Goal: Task Accomplishment & Management: Manage account settings

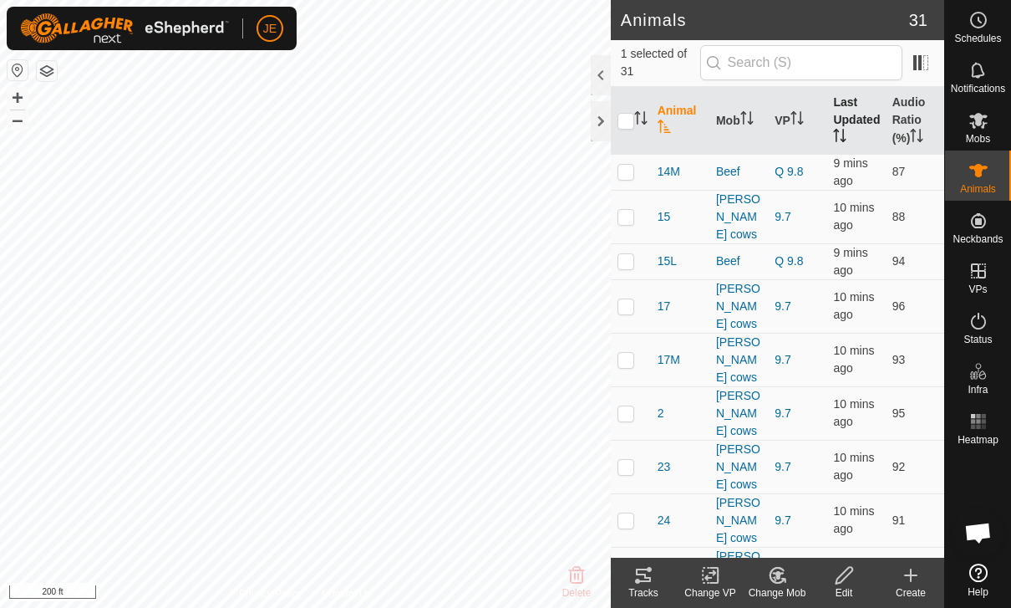
click at [857, 115] on th "Last Updated" at bounding box center [856, 121] width 59 height 68
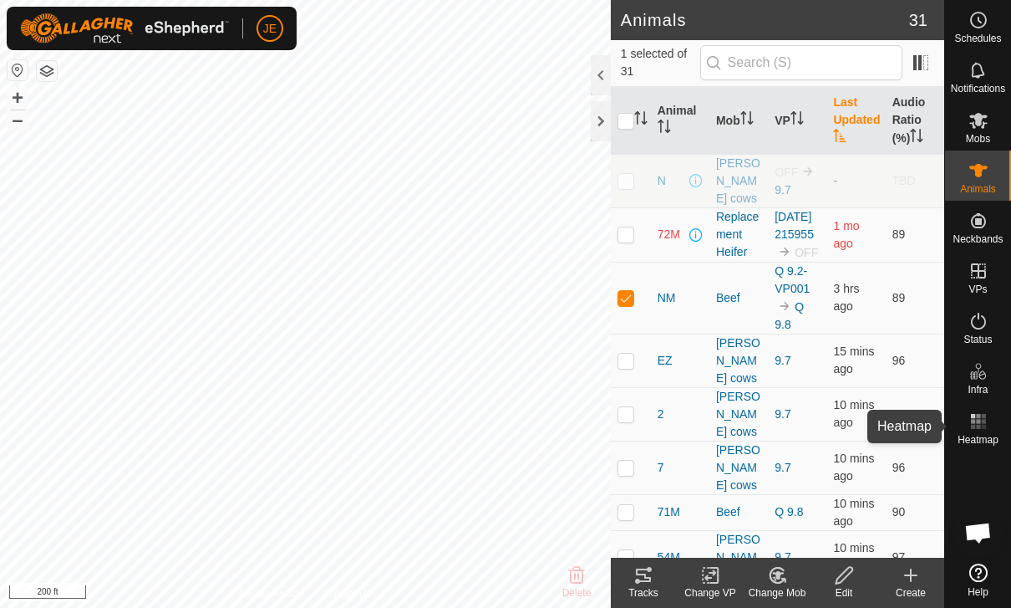
click at [977, 427] on rect at bounding box center [978, 427] width 4 height 4
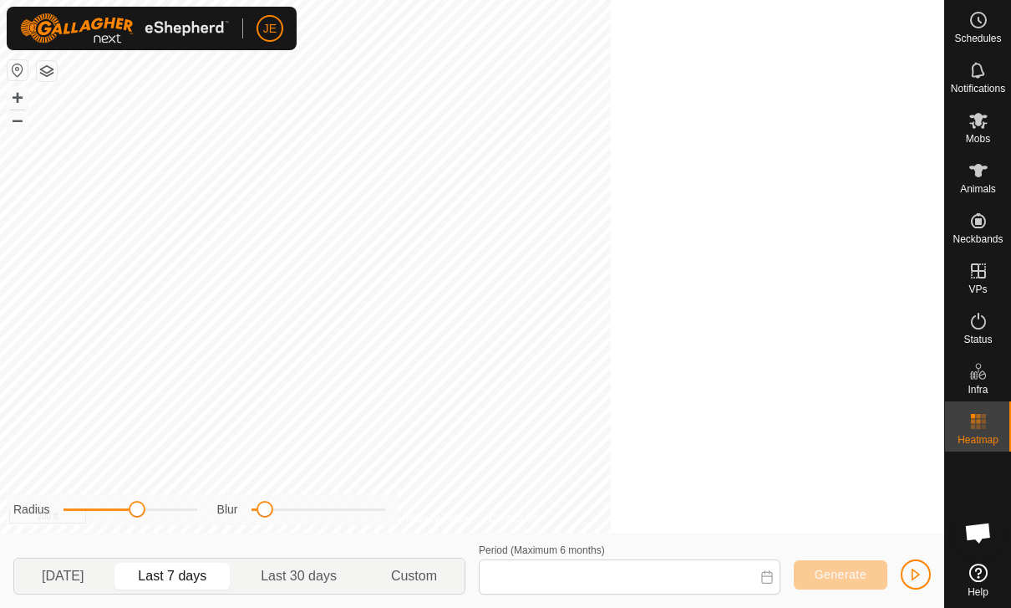
type input "[DATE] - [DATE]"
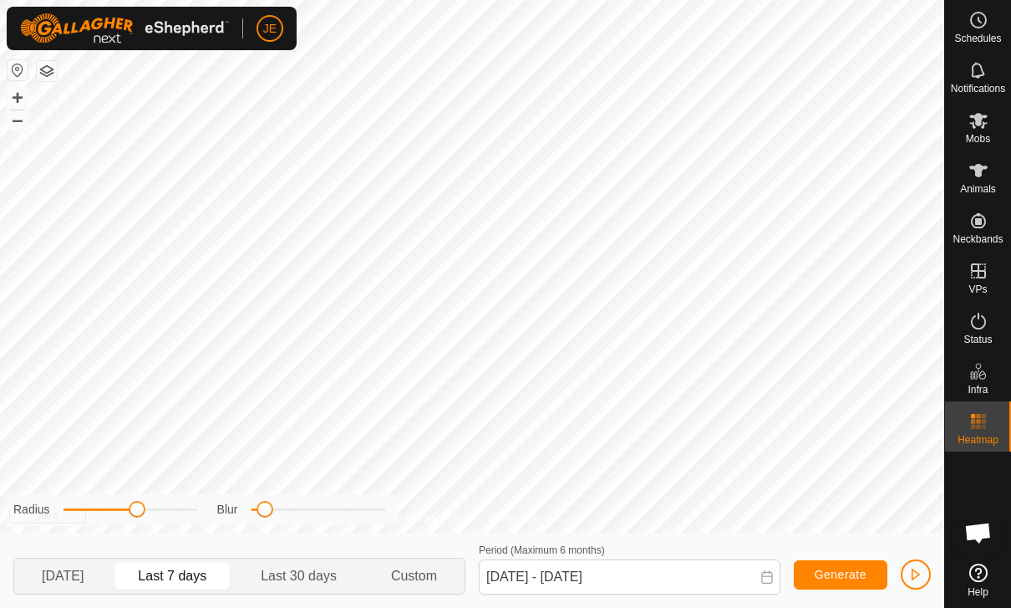
click at [918, 569] on span "button" at bounding box center [915, 573] width 13 height 13
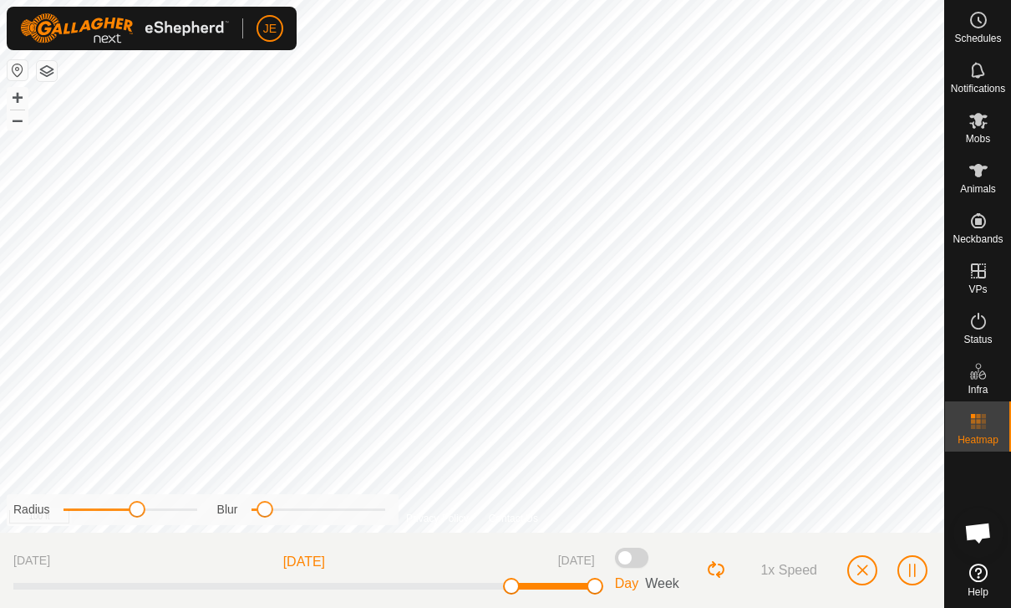
click at [864, 567] on span "button" at bounding box center [862, 569] width 13 height 13
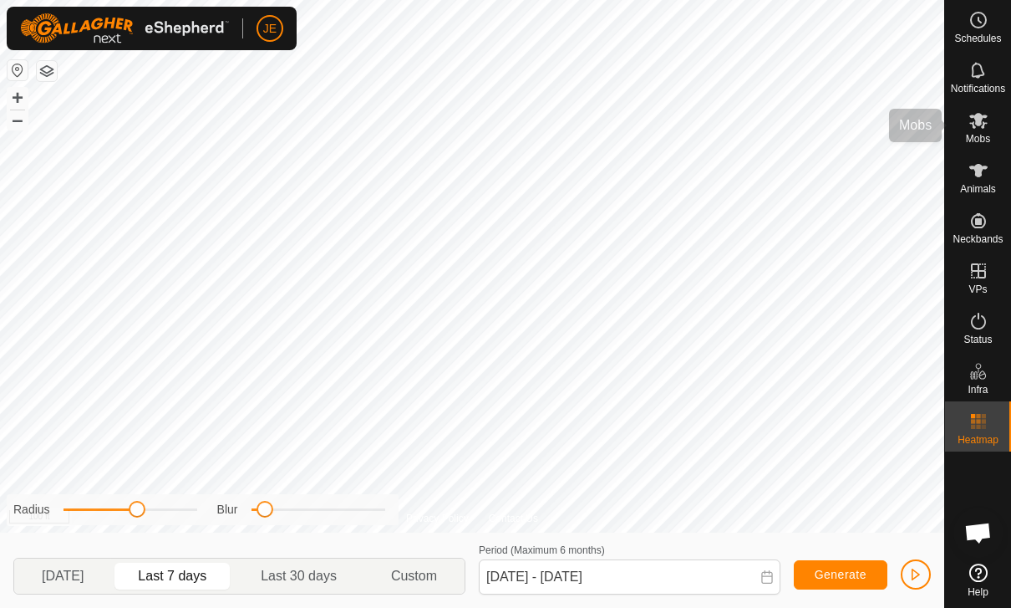
click at [990, 138] on span "Mobs" at bounding box center [978, 139] width 24 height 10
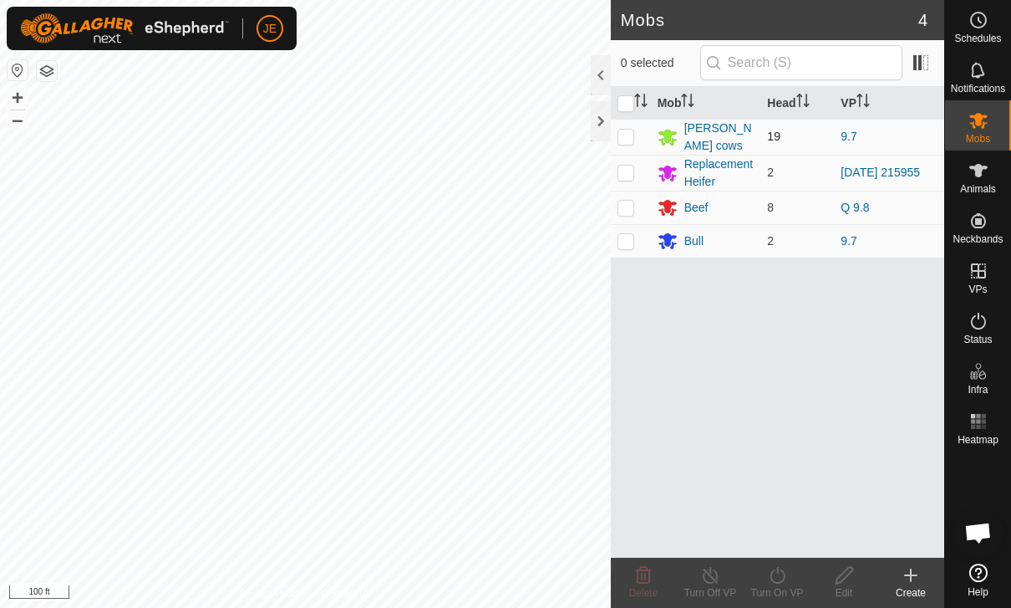
click at [639, 137] on td at bounding box center [631, 137] width 40 height 36
click at [624, 131] on p-checkbox at bounding box center [626, 136] width 17 height 13
click at [630, 131] on p-checkbox at bounding box center [626, 136] width 17 height 13
checkbox input "true"
click at [796, 582] on turn-on-svg-icon at bounding box center [777, 575] width 67 height 20
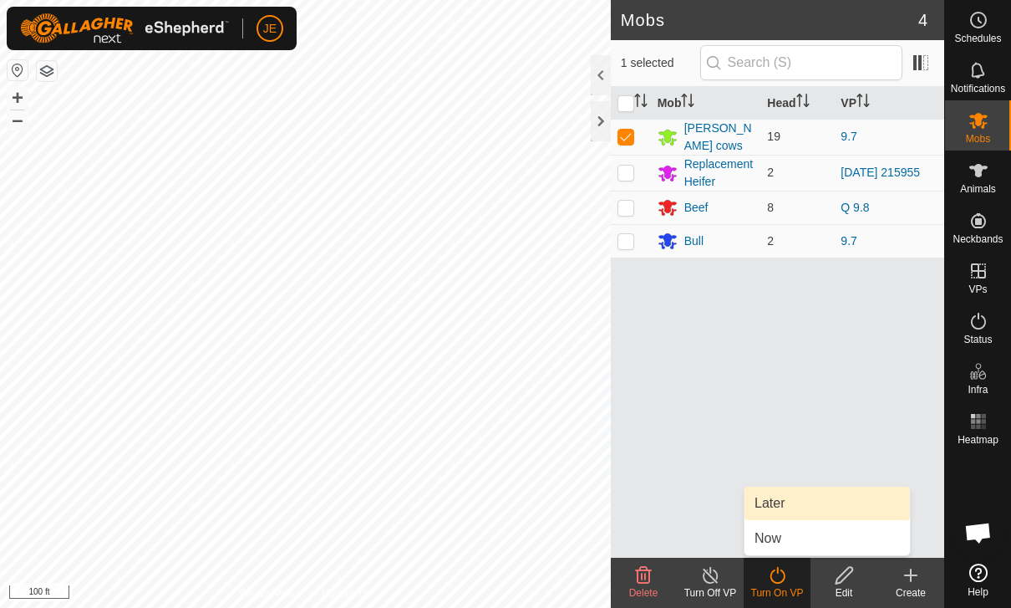
click at [815, 501] on link "Later" at bounding box center [827, 502] width 165 height 33
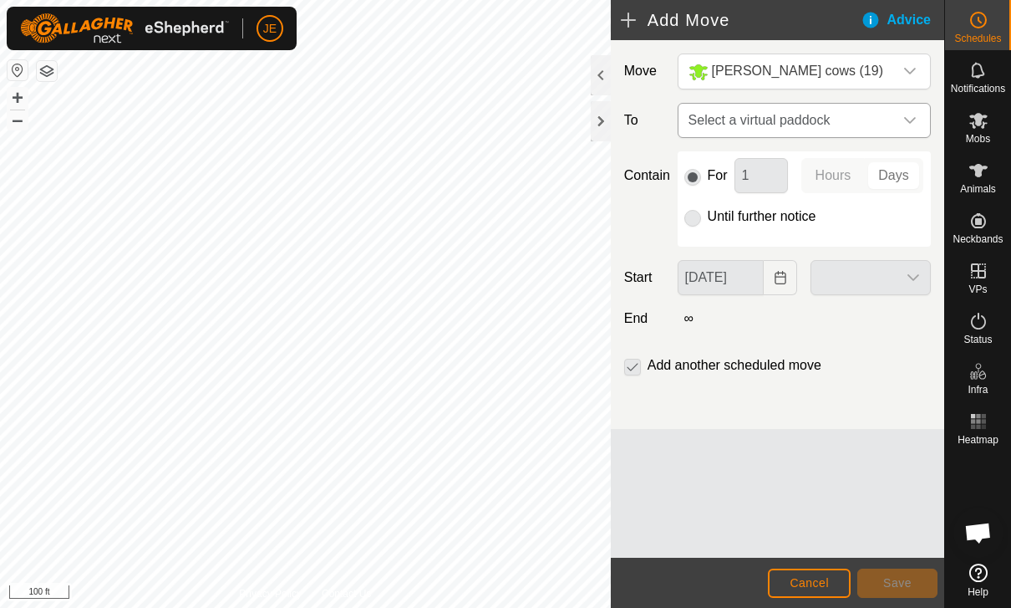
click at [876, 122] on span "Select a virtual paddock" at bounding box center [787, 120] width 211 height 33
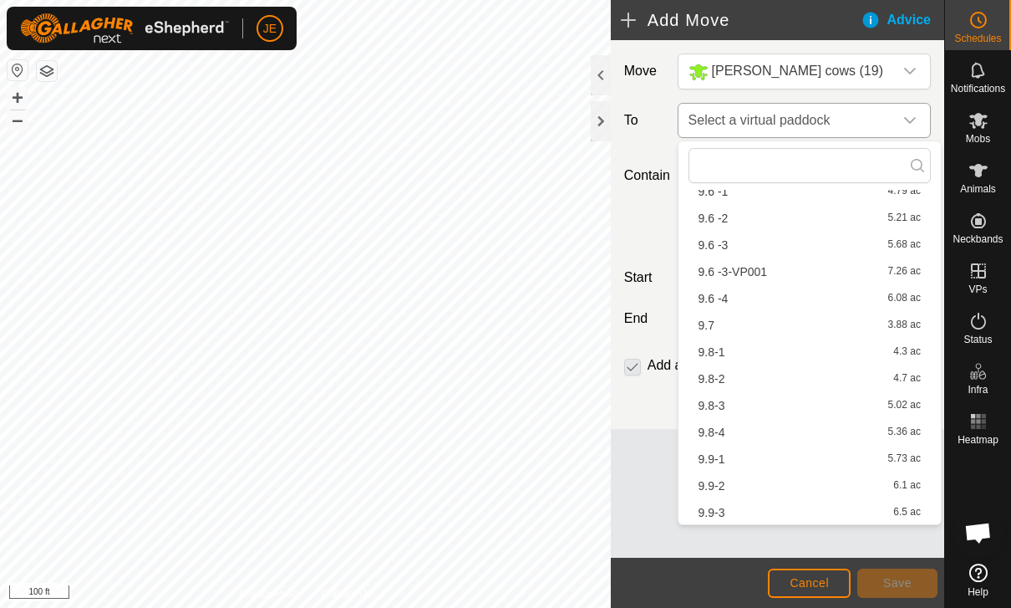
scroll to position [374, 0]
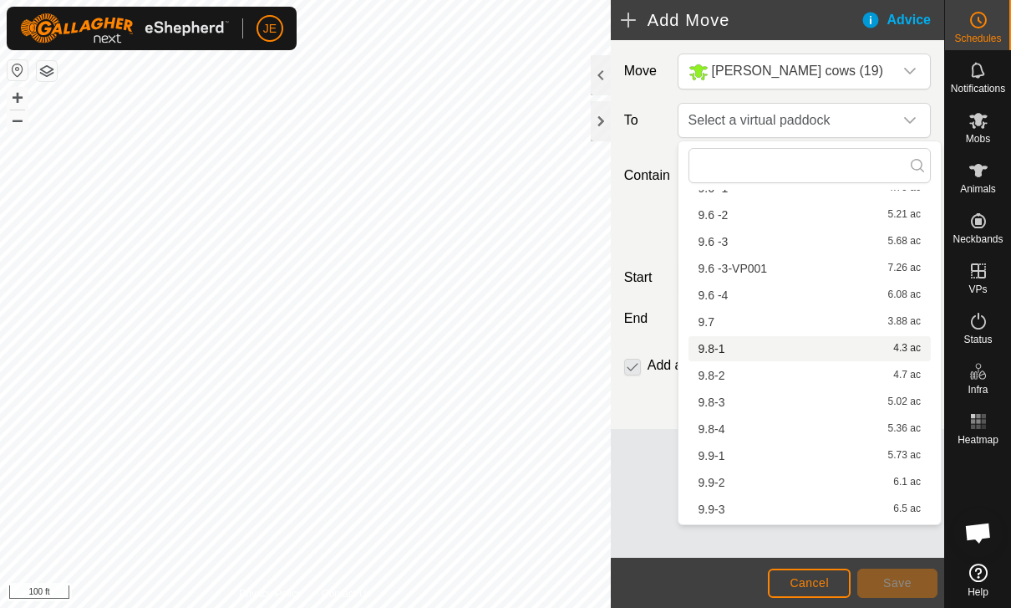
click at [737, 348] on div "9.8-1 4.3 ac" at bounding box center [810, 349] width 222 height 12
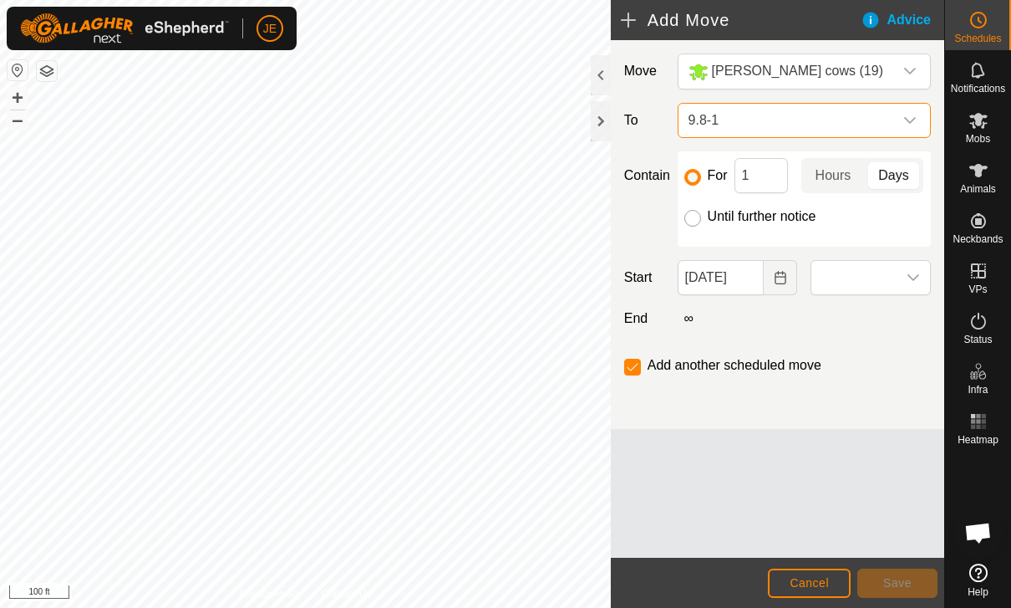
click at [694, 218] on input "Until further notice" at bounding box center [692, 218] width 17 height 17
radio input "true"
checkbox input "false"
click at [767, 283] on button "Choose Date" at bounding box center [780, 277] width 33 height 35
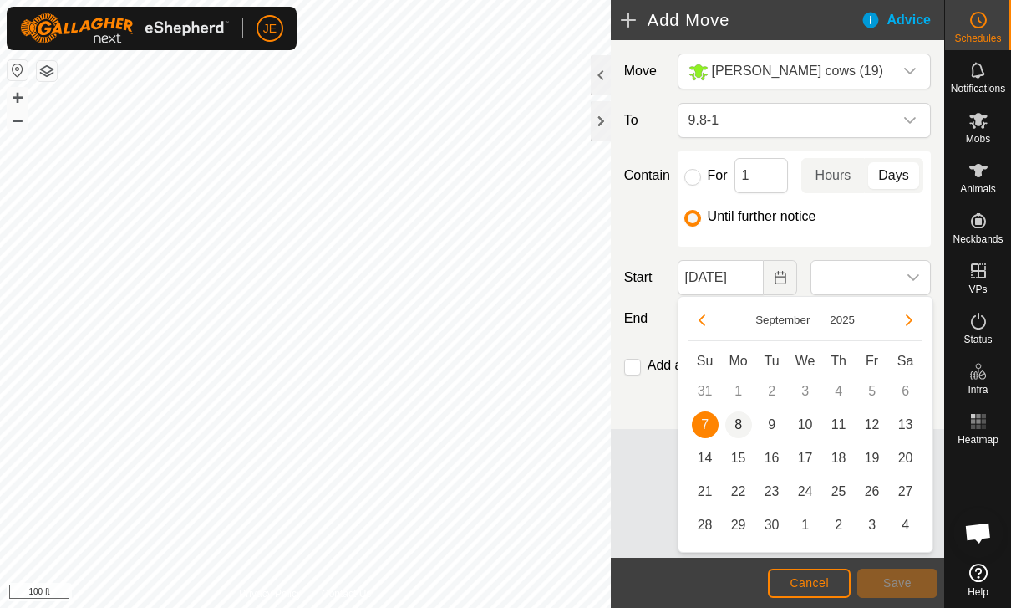
click at [735, 430] on span "8" at bounding box center [738, 424] width 27 height 27
type input "[DATE]"
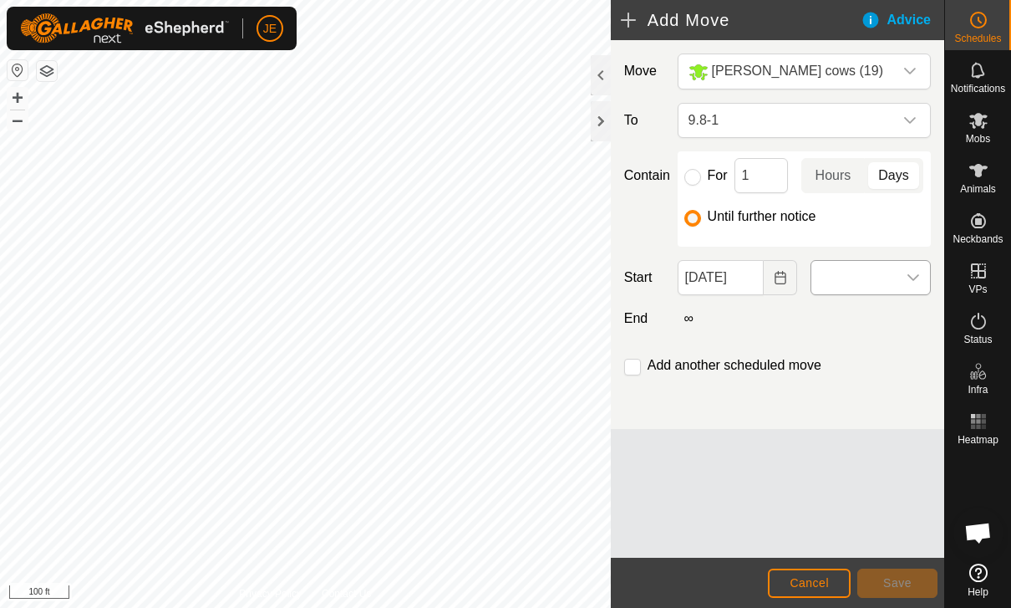
click at [893, 278] on span at bounding box center [853, 277] width 85 height 33
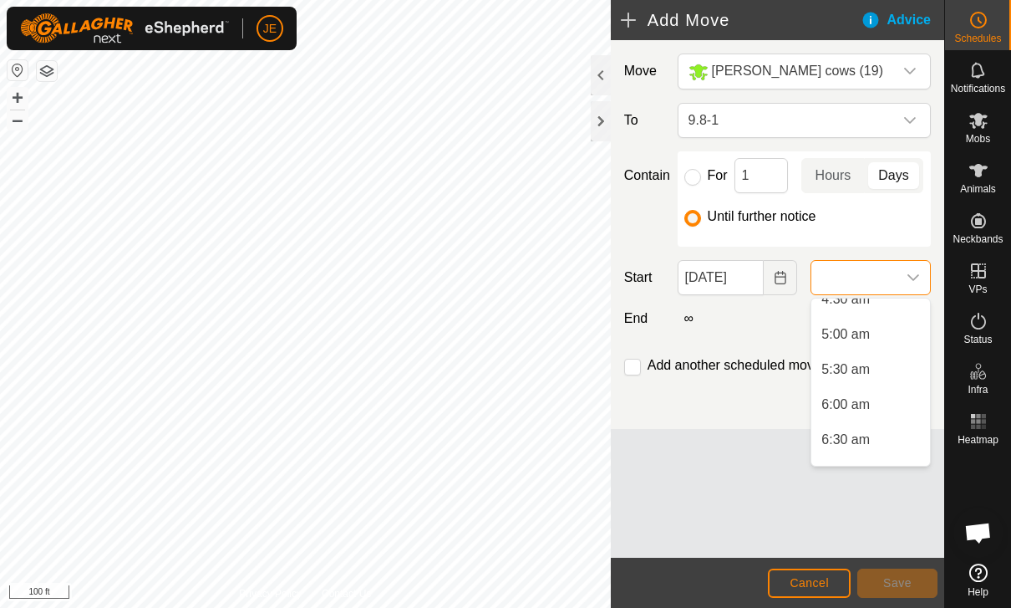
scroll to position [331, 0]
click at [853, 371] on span "5:30 am" at bounding box center [846, 370] width 48 height 20
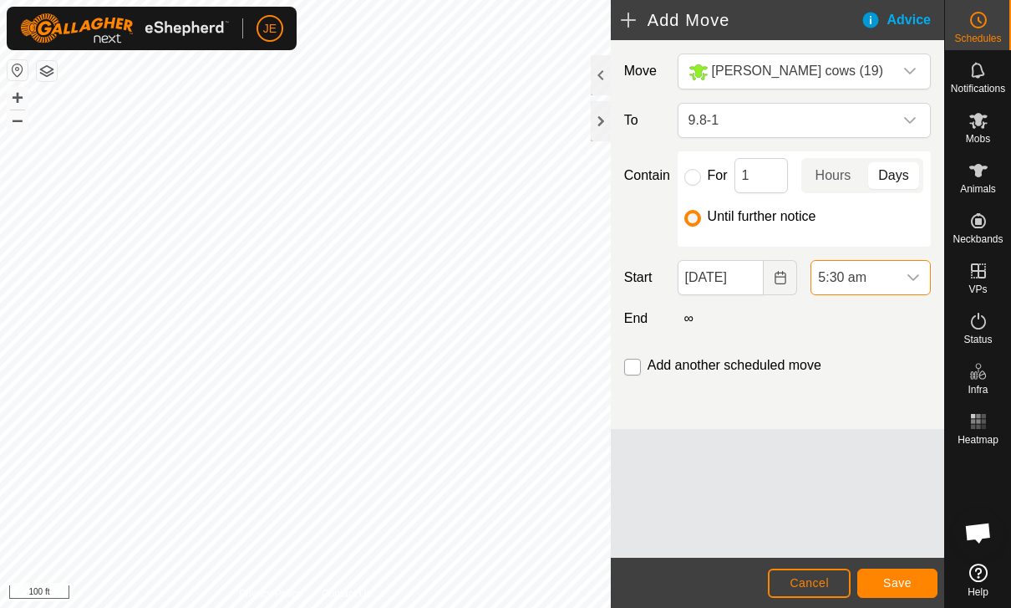
click at [638, 372] on input "checkbox" at bounding box center [632, 367] width 17 height 17
click at [908, 581] on span "Save" at bounding box center [897, 582] width 28 height 13
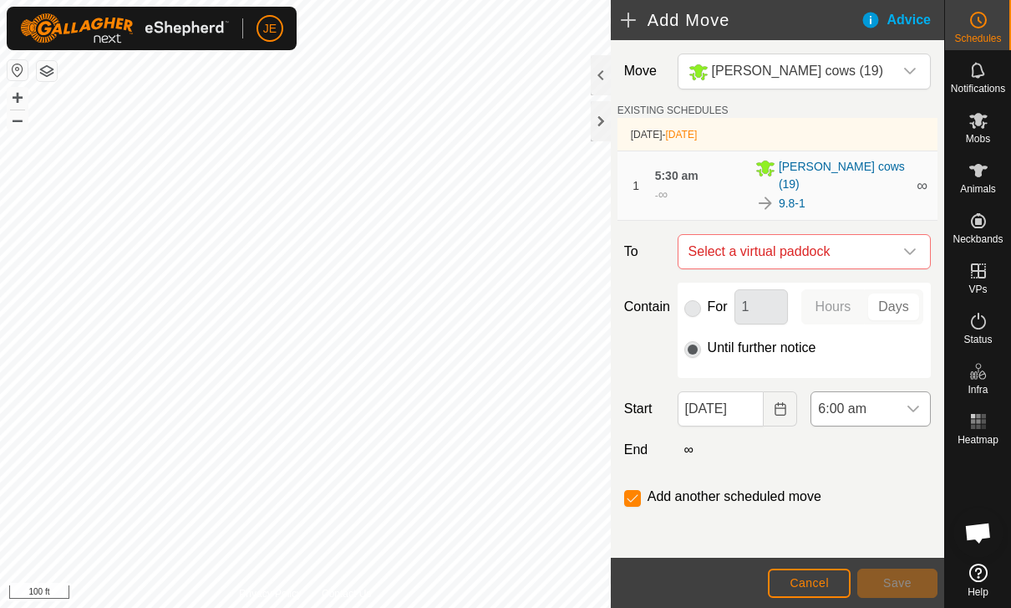
click at [910, 402] on icon "dropdown trigger" at bounding box center [913, 408] width 13 height 13
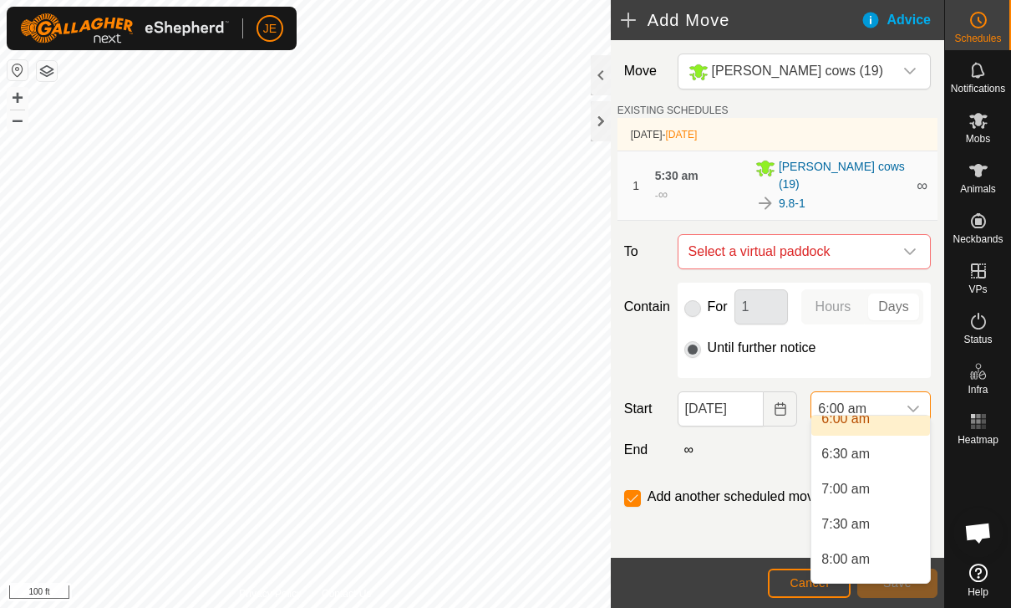
scroll to position [440, 0]
click at [879, 558] on li "8:00 am" at bounding box center [870, 553] width 119 height 33
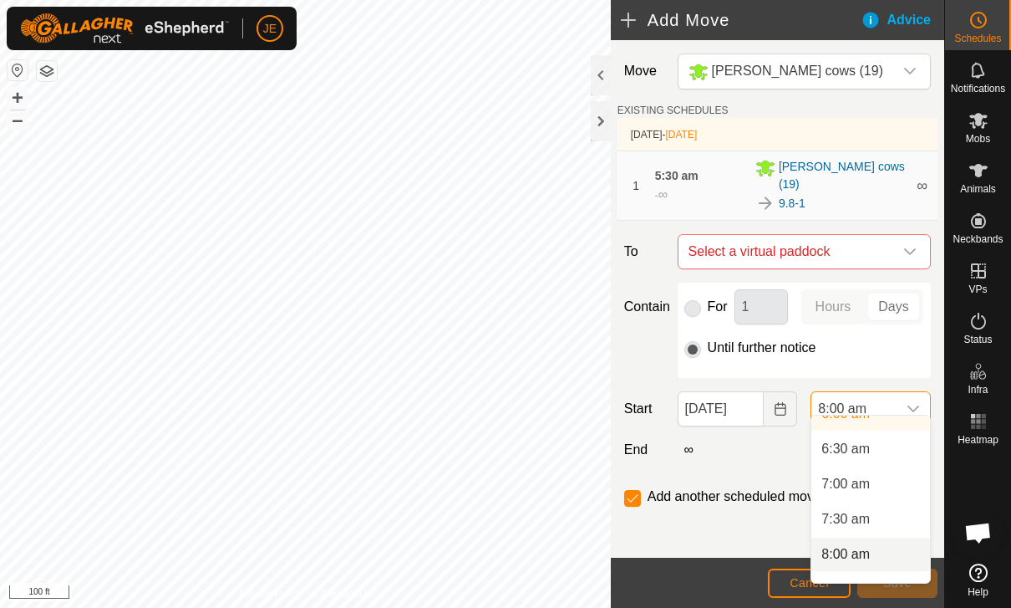
scroll to position [0, 0]
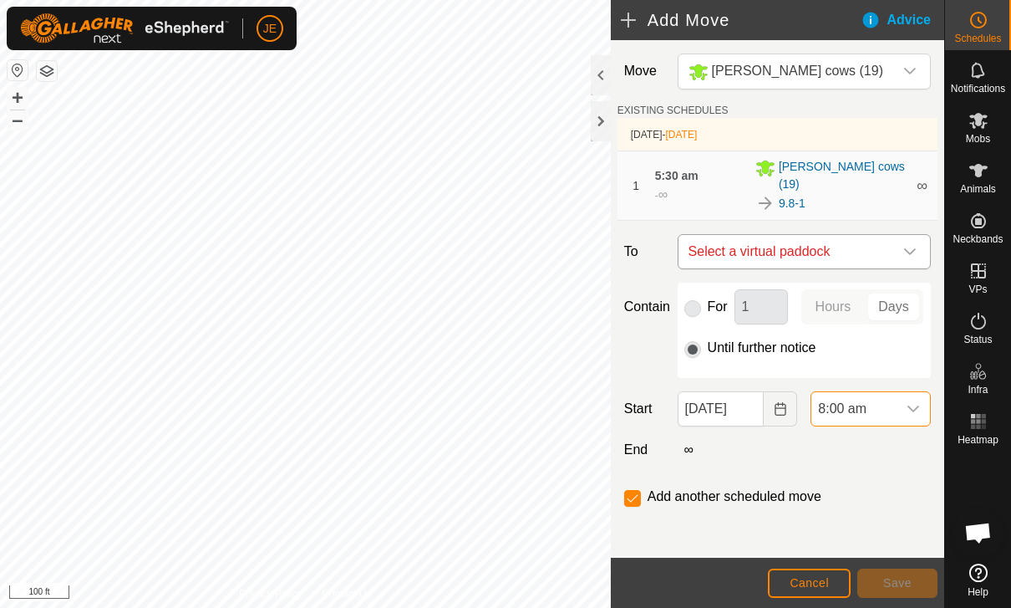
click at [892, 235] on span "Select a virtual paddock" at bounding box center [787, 251] width 211 height 33
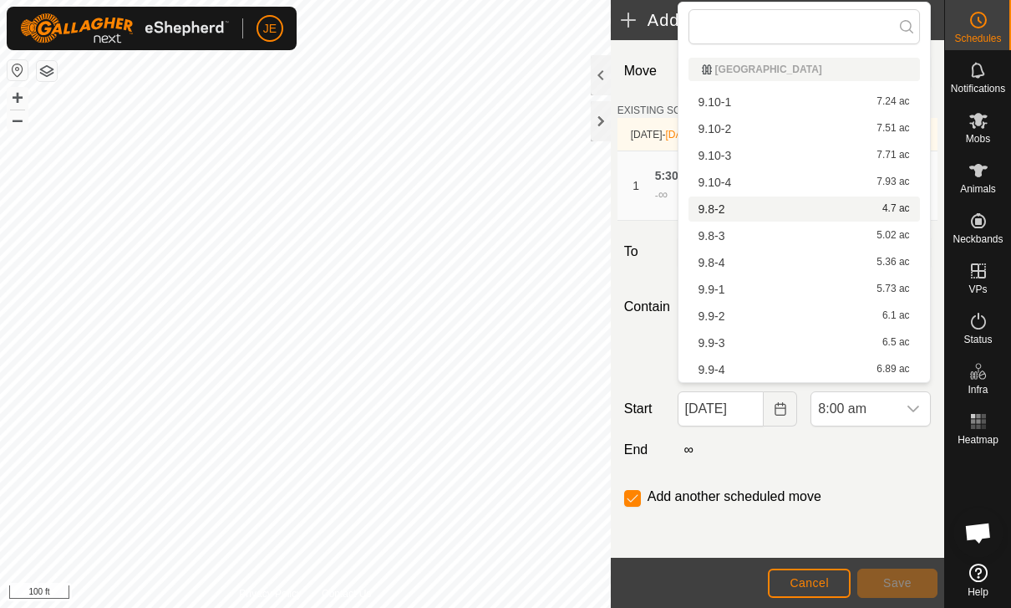
click at [733, 206] on div "9.8-2 4.7 ac" at bounding box center [804, 209] width 211 height 12
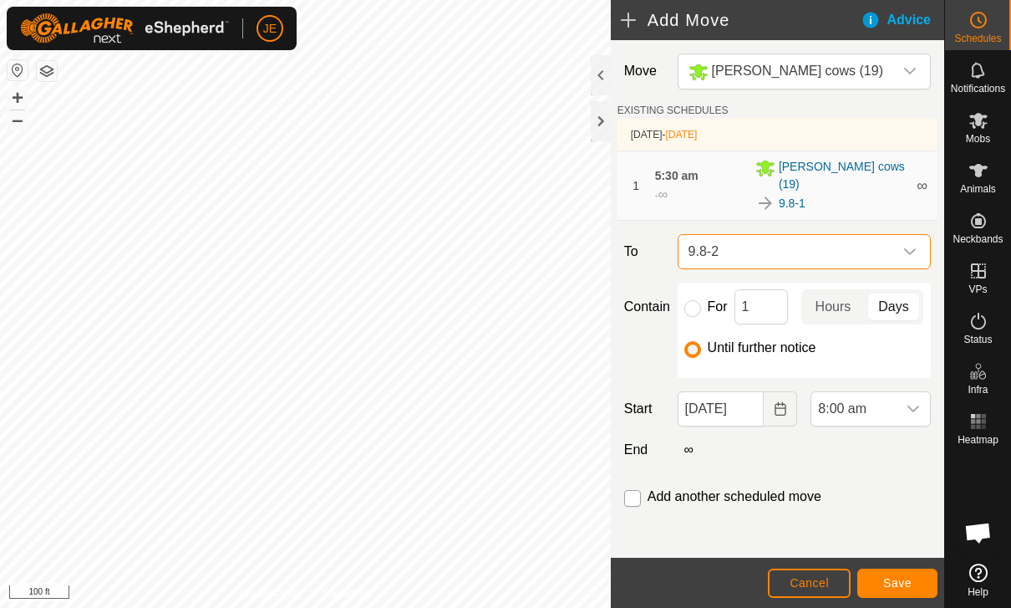
click at [636, 490] on input "checkbox" at bounding box center [632, 498] width 17 height 17
click at [910, 578] on span "Save" at bounding box center [897, 582] width 28 height 13
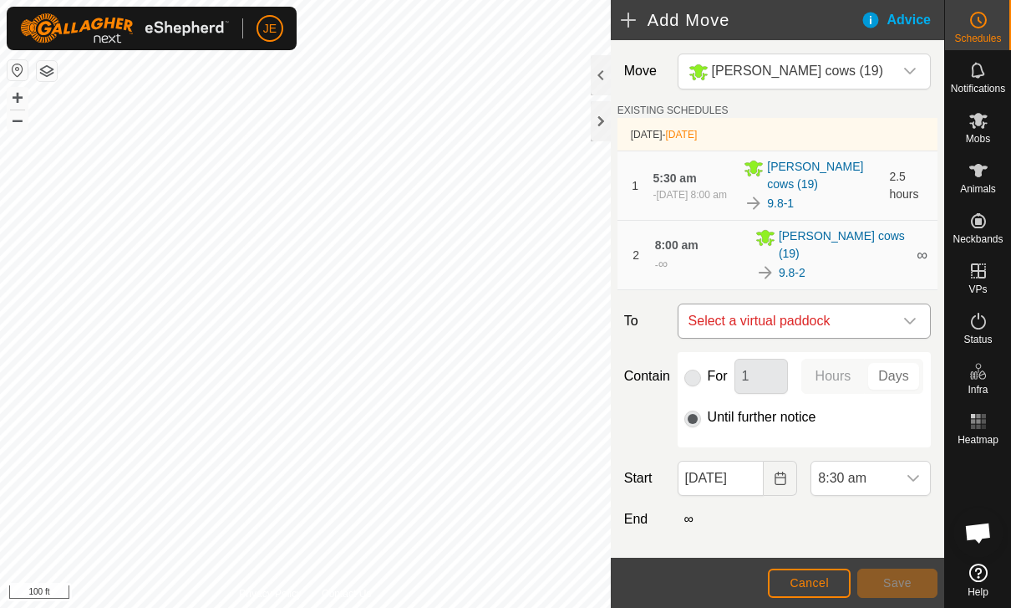
click at [869, 304] on span "Select a virtual paddock" at bounding box center [787, 320] width 211 height 33
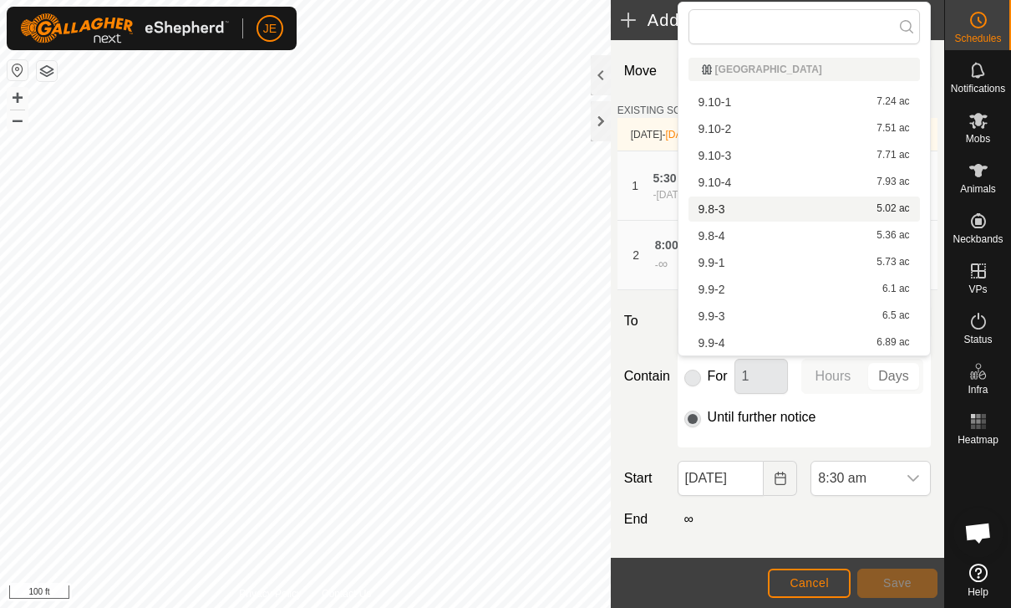
click at [733, 211] on div "9.8-3 5.02 ac" at bounding box center [804, 209] width 211 height 12
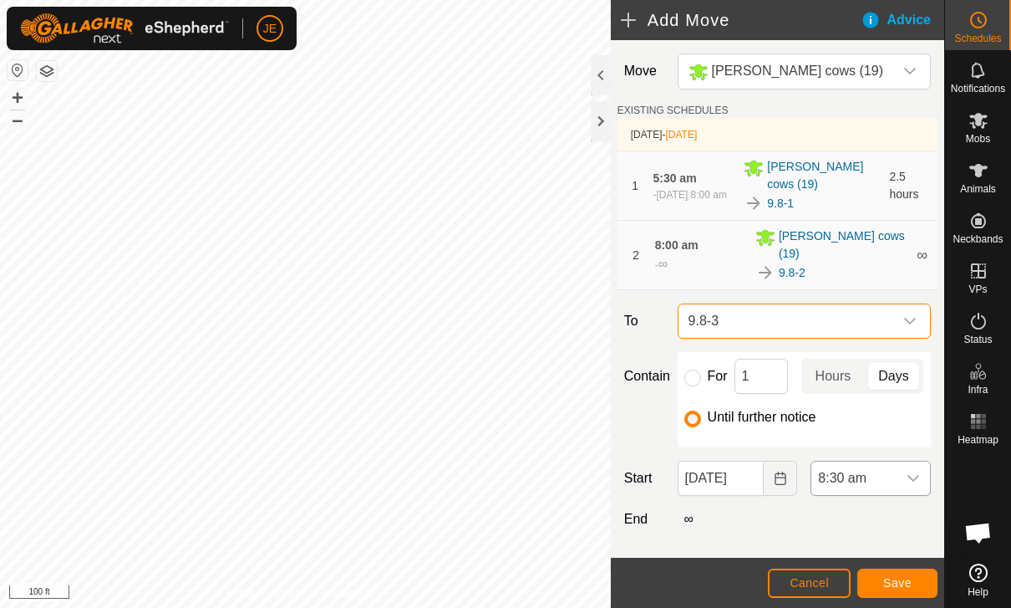
click at [910, 473] on div "dropdown trigger" at bounding box center [913, 477] width 33 height 33
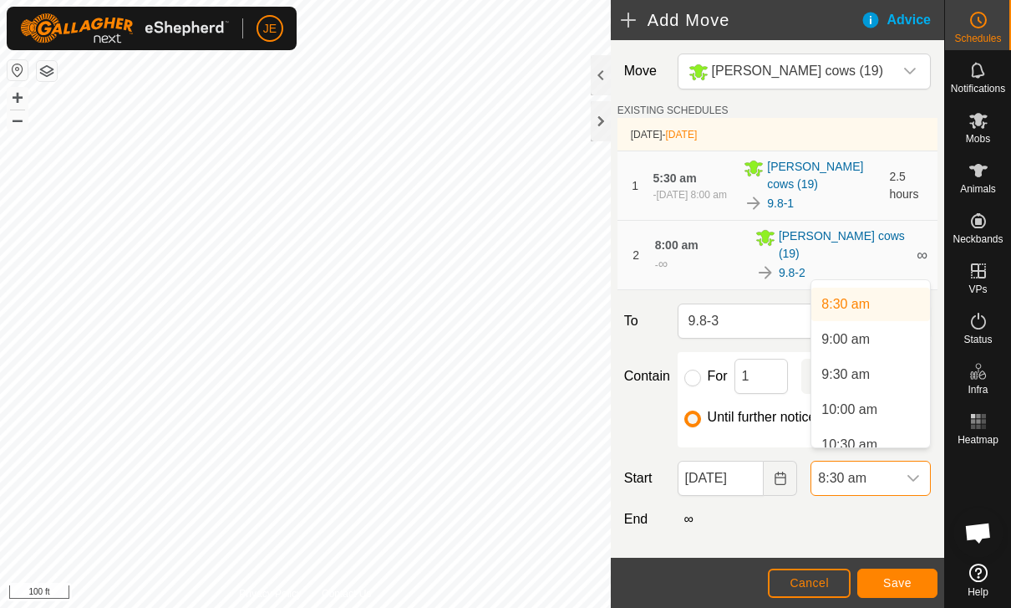
scroll to position [590, 0]
click at [881, 410] on li "10:00 am" at bounding box center [870, 408] width 119 height 33
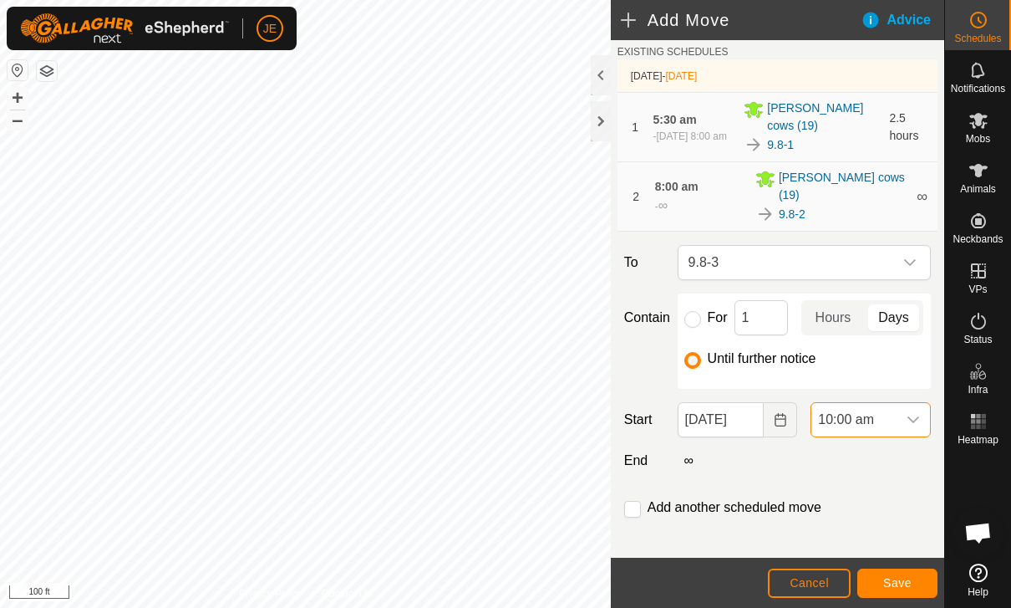
scroll to position [58, 0]
click at [630, 501] on input "checkbox" at bounding box center [632, 509] width 17 height 17
click at [908, 582] on span "Save" at bounding box center [897, 582] width 28 height 13
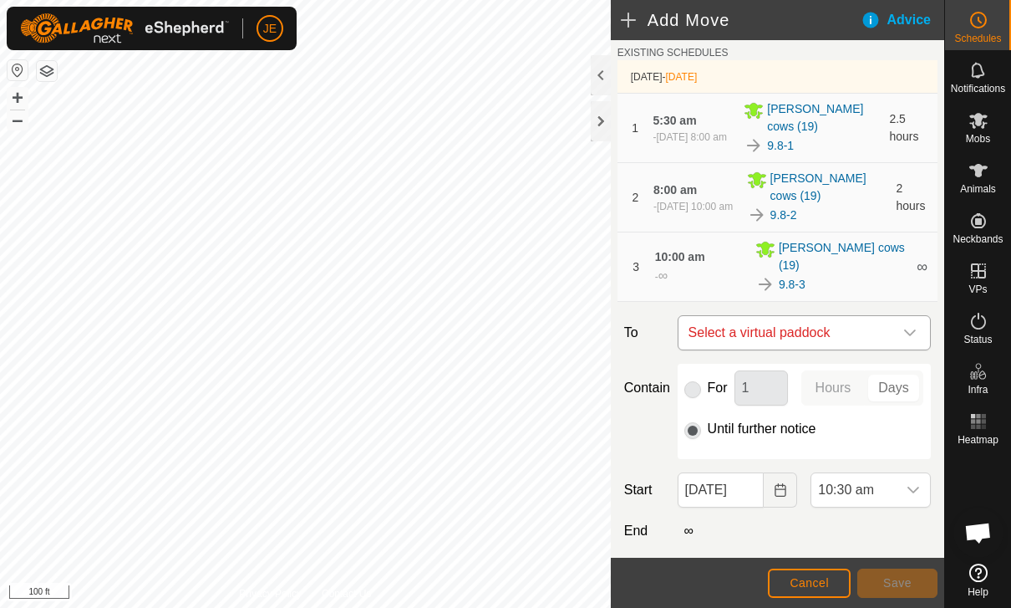
click at [873, 319] on span "Select a virtual paddock" at bounding box center [787, 332] width 211 height 33
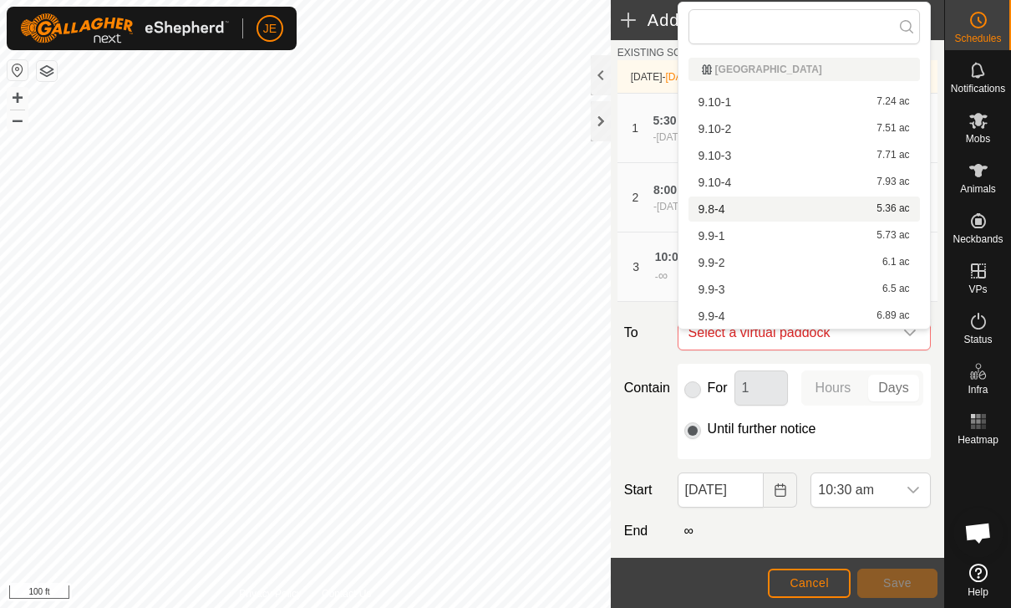
click at [772, 206] on div "9.8-4 5.36 ac" at bounding box center [804, 209] width 211 height 12
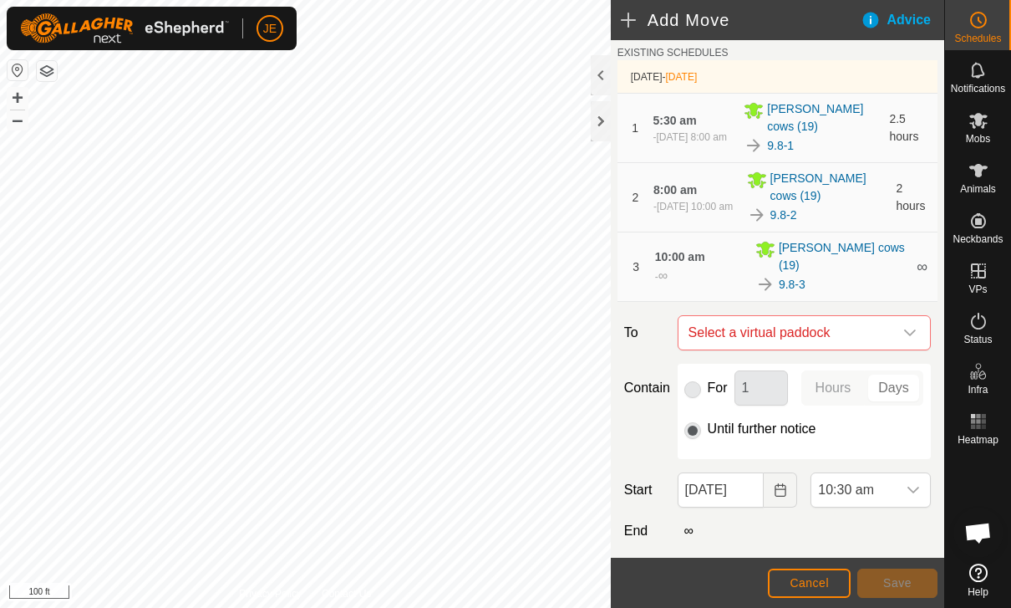
checkbox input "false"
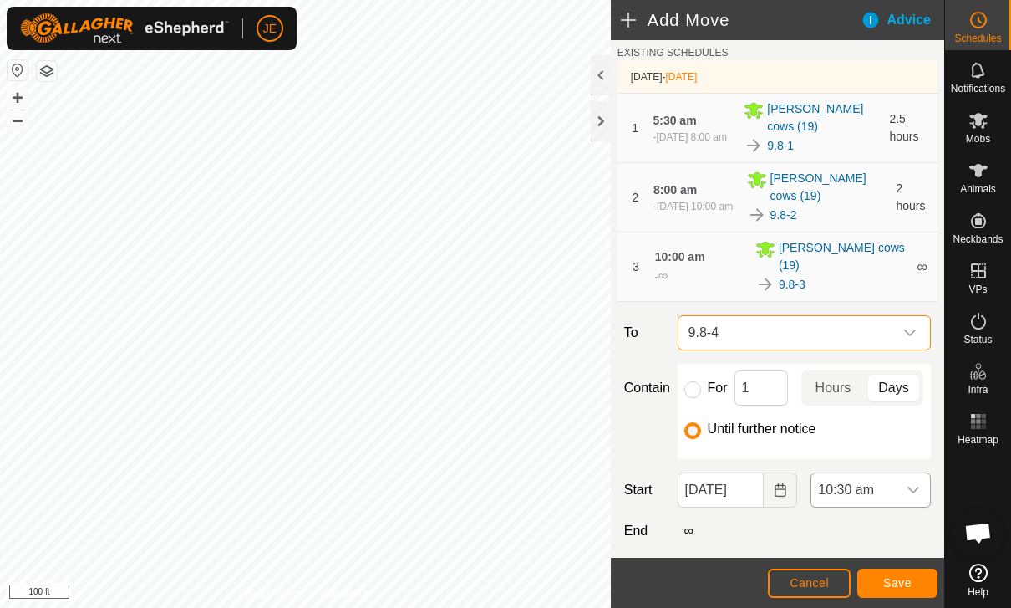
click at [908, 483] on icon "dropdown trigger" at bounding box center [913, 489] width 13 height 13
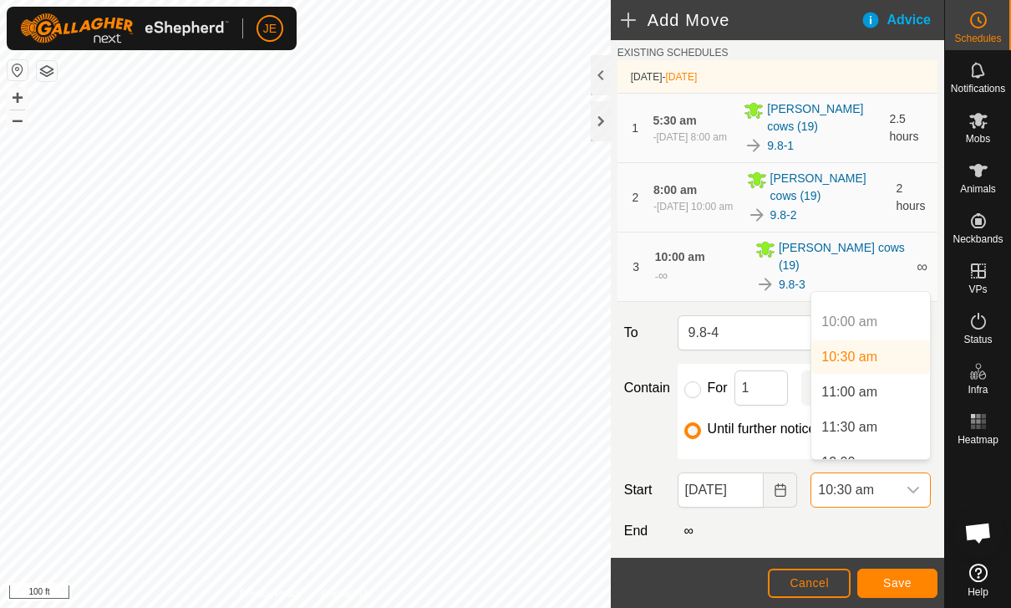
scroll to position [694, 0]
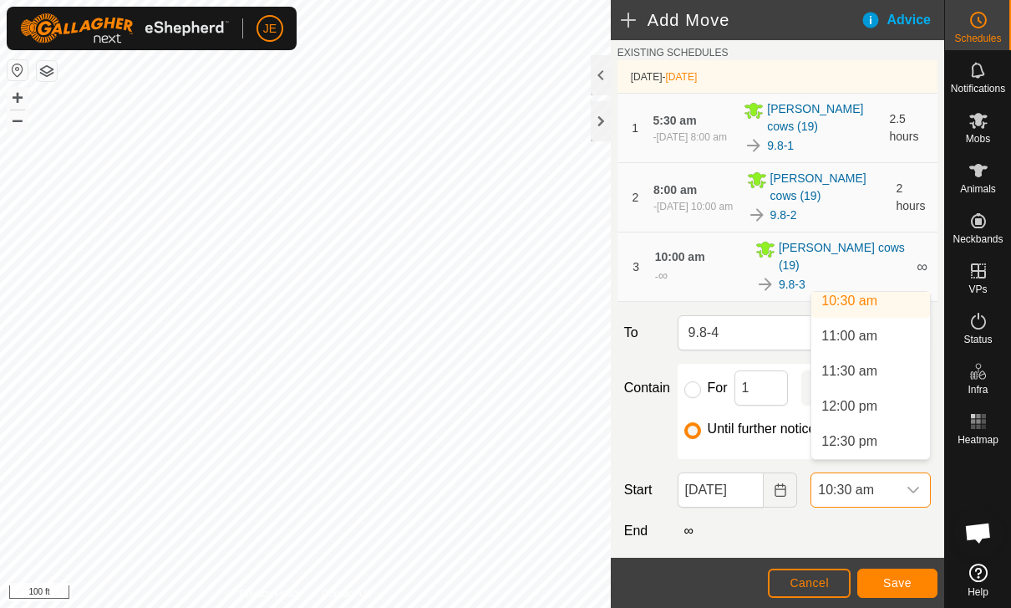
click at [893, 410] on li "12:00 pm" at bounding box center [870, 405] width 119 height 33
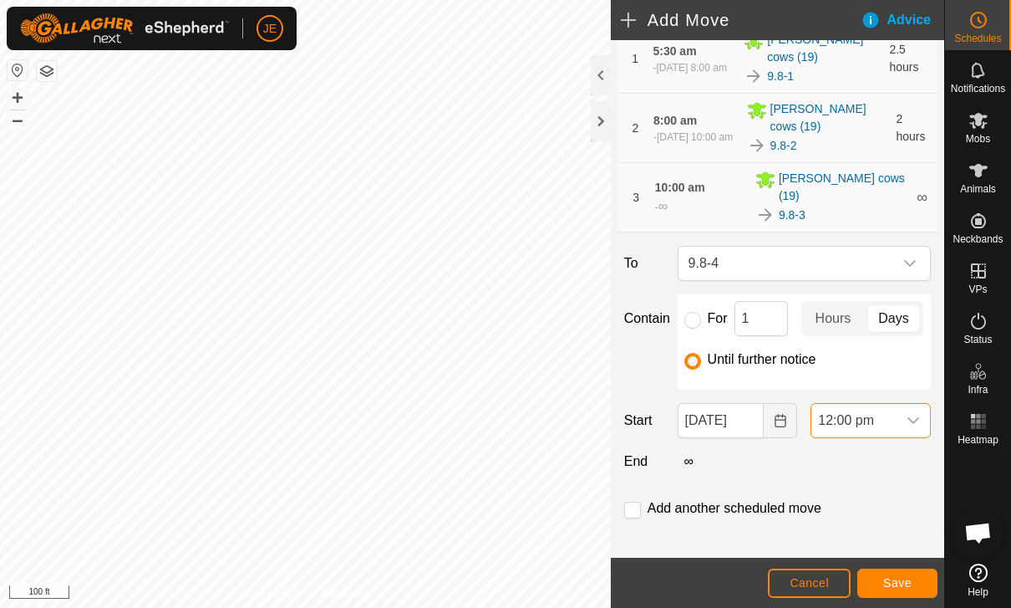
scroll to position [127, 0]
click at [912, 584] on button "Save" at bounding box center [897, 582] width 80 height 29
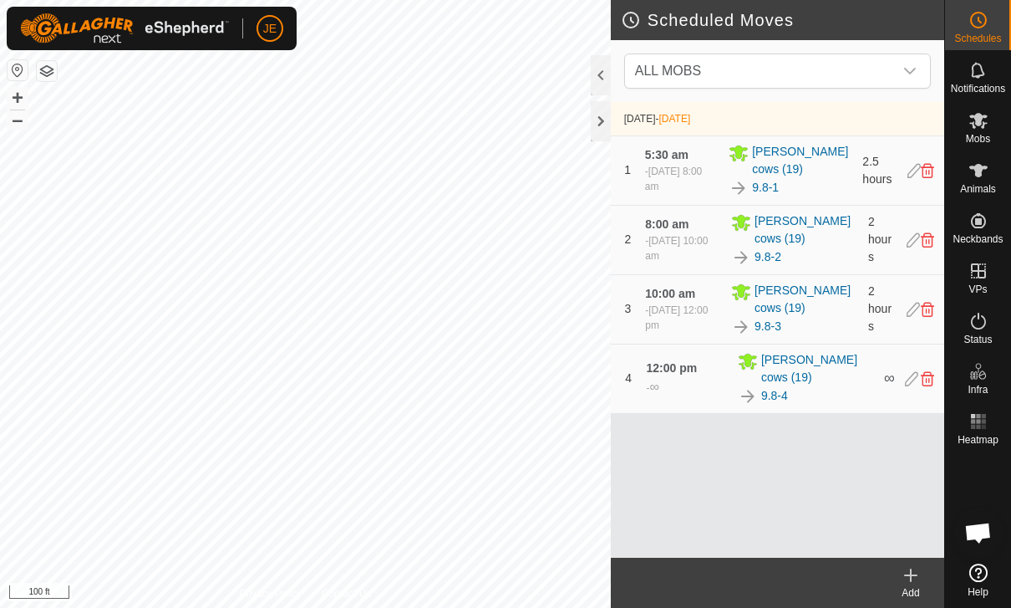
click at [923, 575] on create-svg-icon at bounding box center [911, 575] width 67 height 20
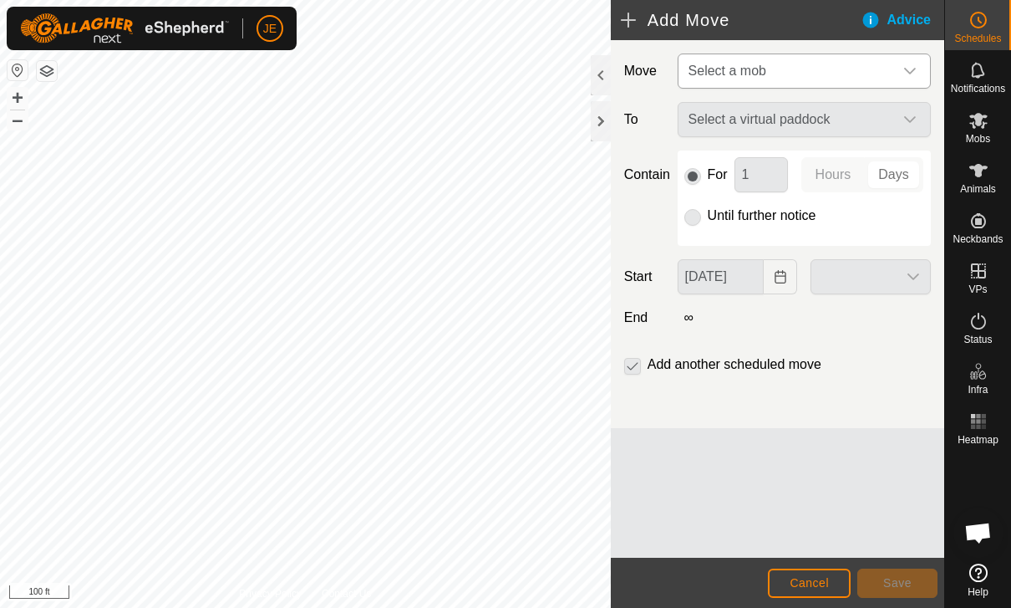
click at [883, 76] on span "Select a mob" at bounding box center [787, 70] width 211 height 33
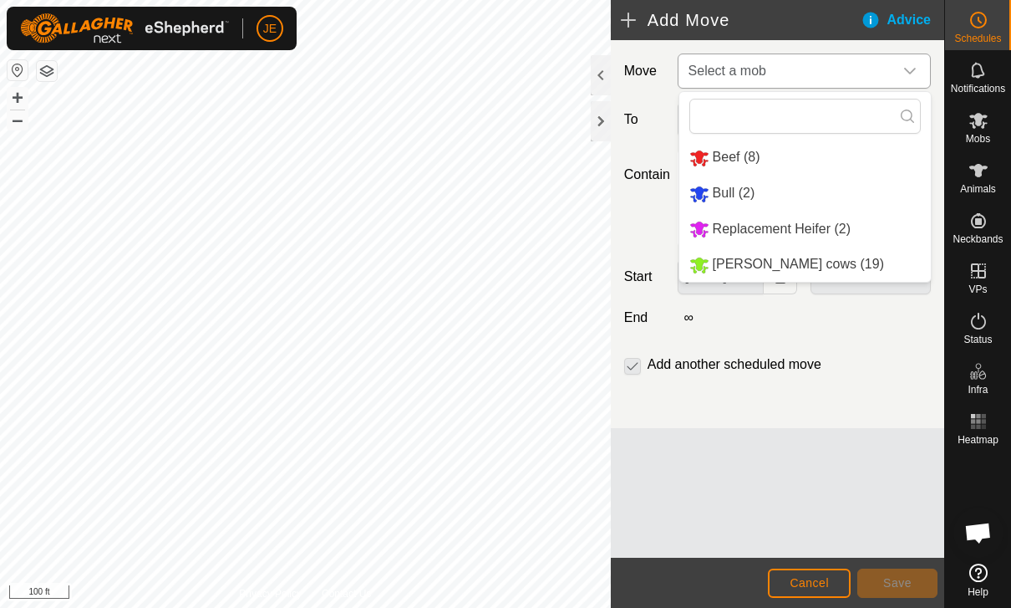
click at [746, 197] on span "Bull (2)" at bounding box center [734, 193] width 43 height 14
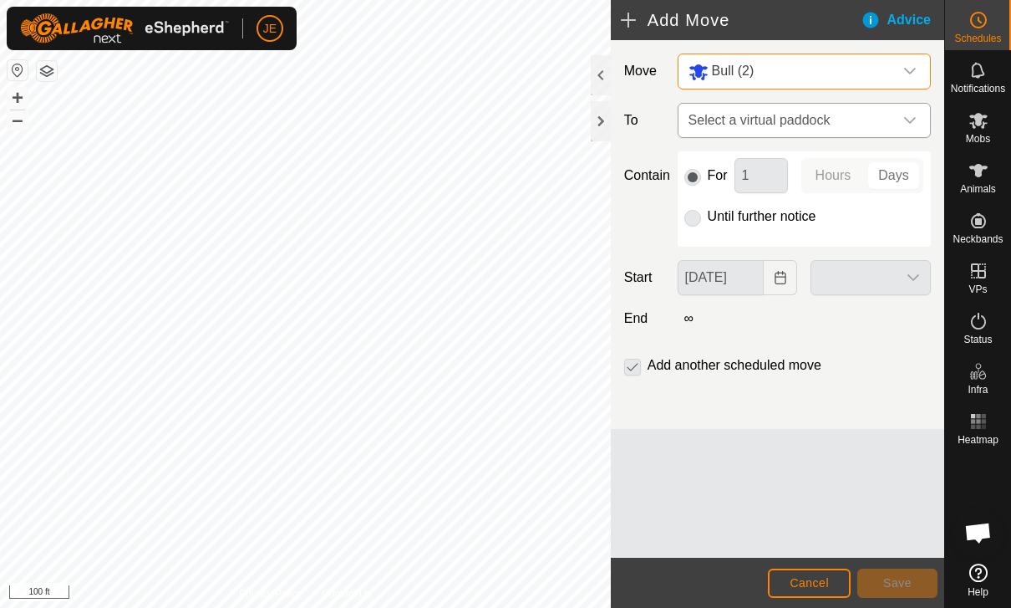
click at [879, 129] on span "Select a virtual paddock" at bounding box center [787, 120] width 211 height 33
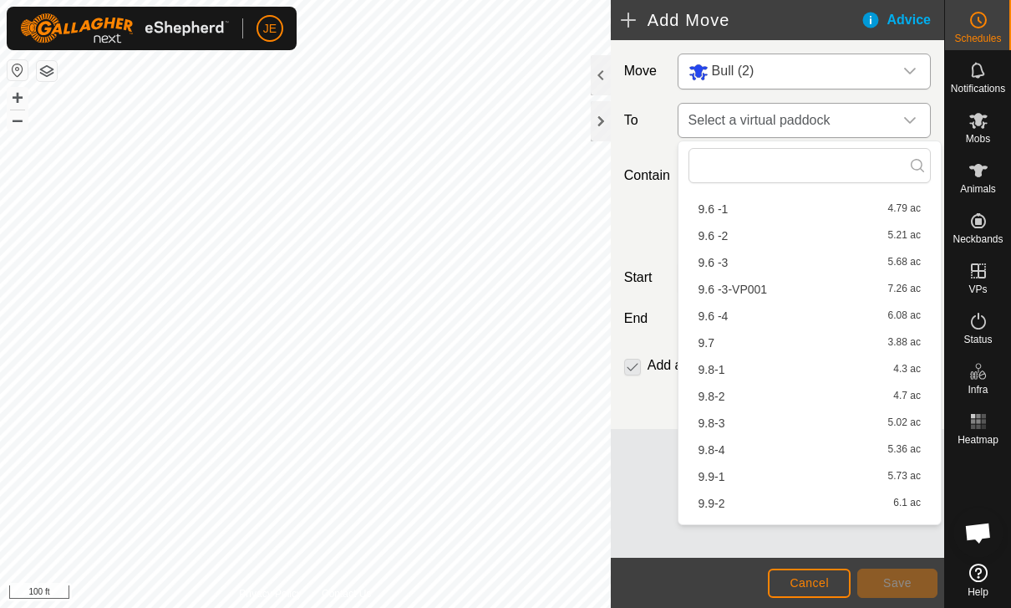
scroll to position [354, 0]
click at [736, 366] on div "9.8-1 4.3 ac" at bounding box center [810, 369] width 222 height 12
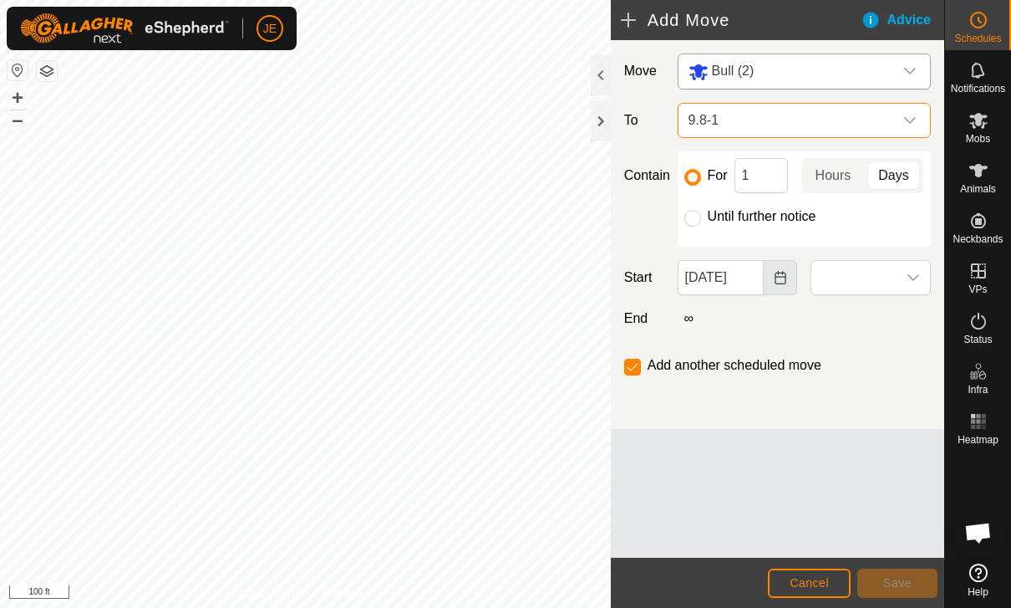
click at [778, 275] on icon "Choose Date" at bounding box center [780, 277] width 11 height 13
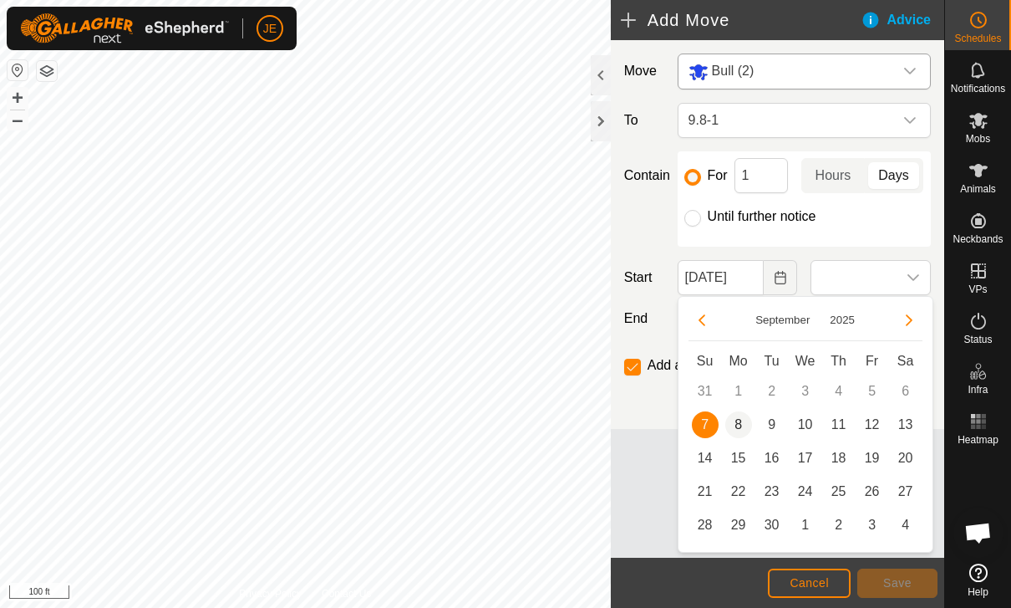
click at [744, 425] on span "8" at bounding box center [738, 424] width 27 height 27
type input "[DATE]"
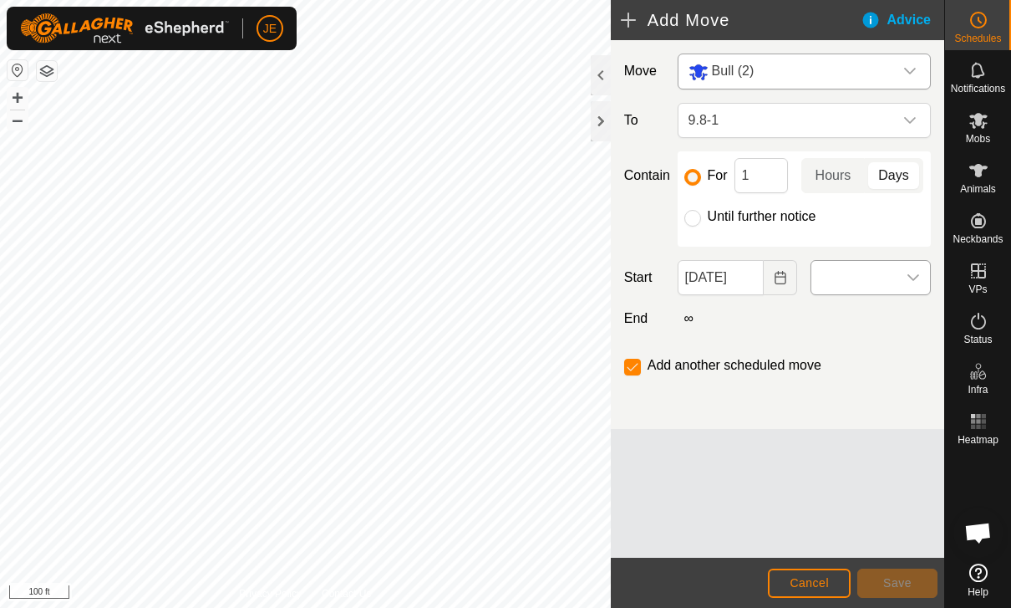
click at [892, 283] on span at bounding box center [853, 277] width 85 height 33
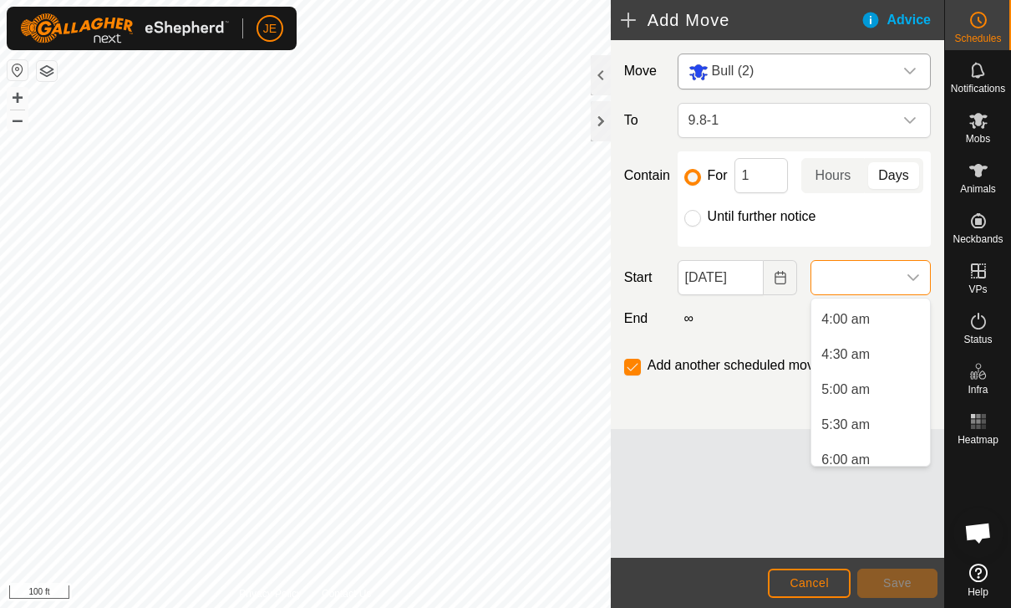
scroll to position [278, 0]
click at [863, 394] on span "5:00 am" at bounding box center [846, 388] width 48 height 20
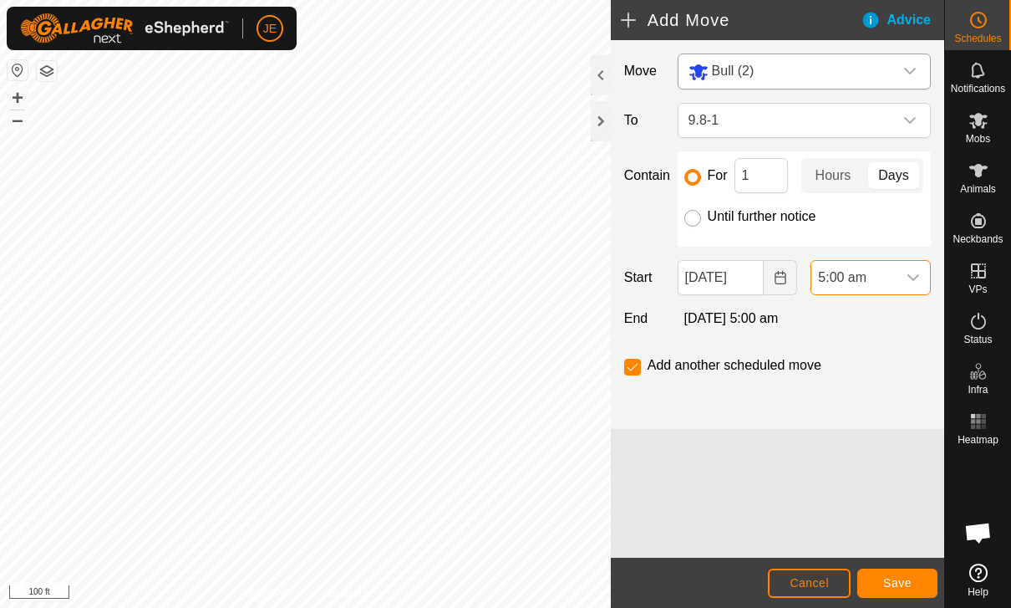
click at [699, 216] on input "Until further notice" at bounding box center [692, 218] width 17 height 17
radio input "true"
click at [636, 374] on input "checkbox" at bounding box center [632, 367] width 17 height 17
click at [903, 582] on span "Save" at bounding box center [897, 582] width 28 height 13
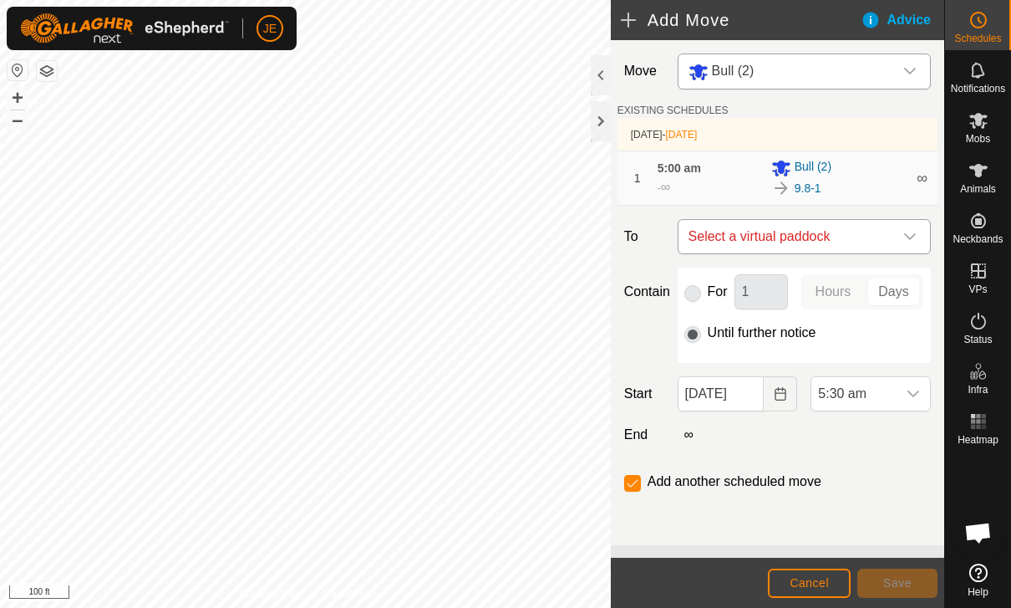
click at [851, 234] on span "Select a virtual paddock" at bounding box center [787, 236] width 211 height 33
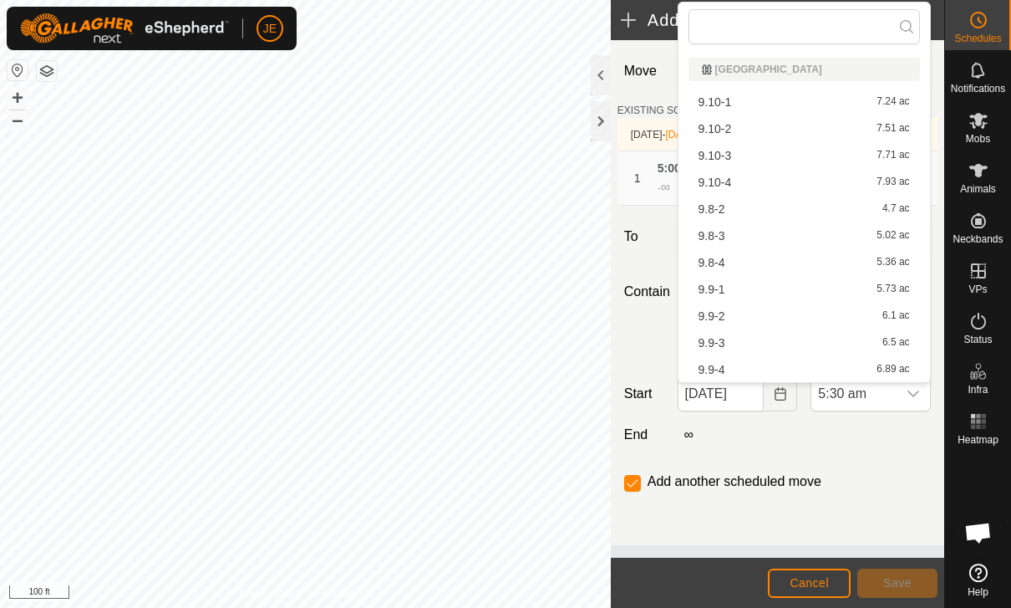
click at [730, 211] on div "9.8-2 4.7 ac" at bounding box center [804, 209] width 211 height 12
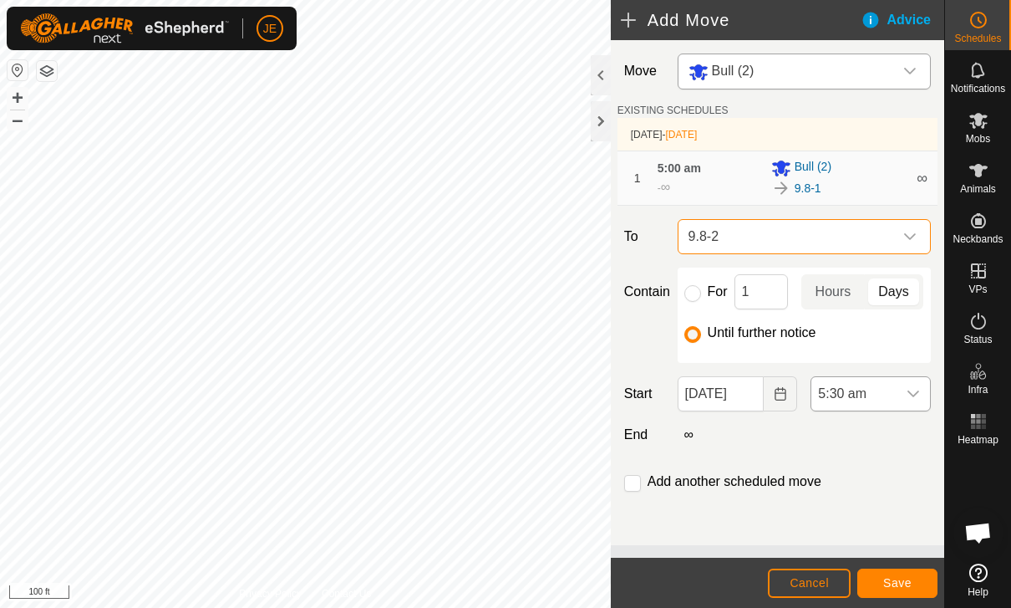
click at [895, 398] on span "5:30 am" at bounding box center [853, 393] width 85 height 33
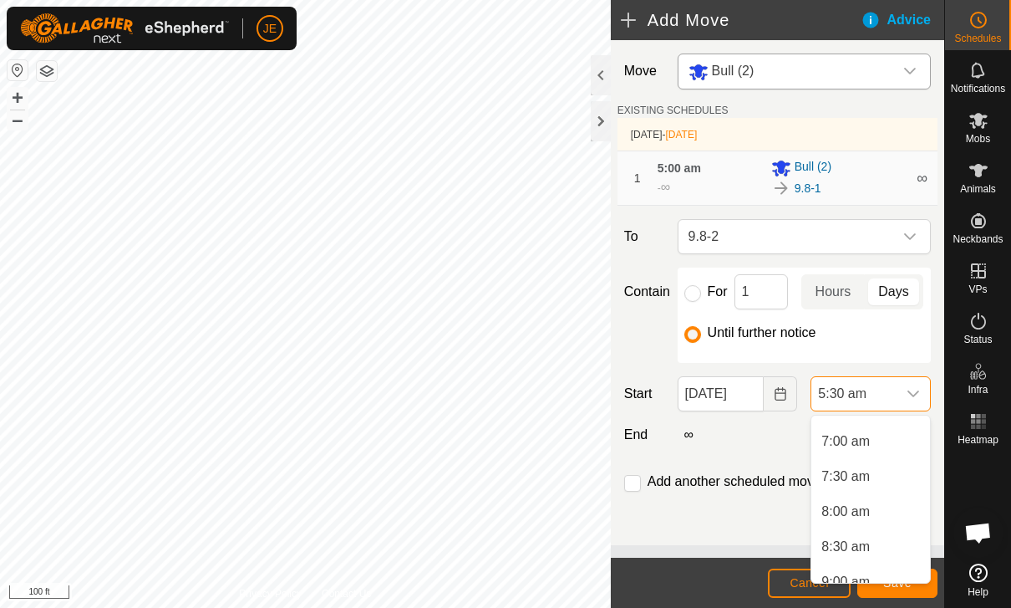
scroll to position [483, 0]
click at [872, 520] on li "8:00 am" at bounding box center [870, 510] width 119 height 33
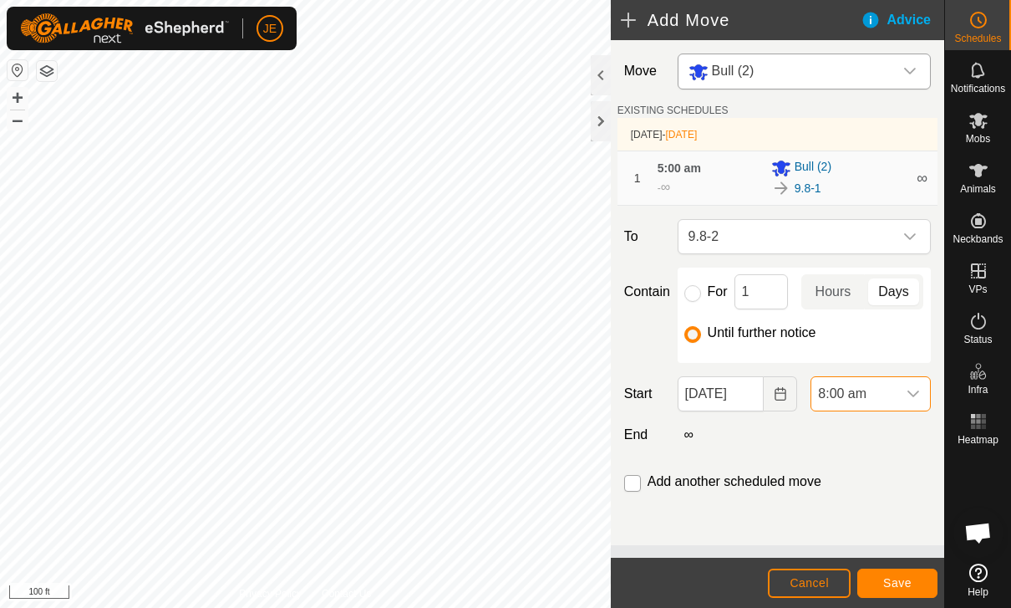
click at [639, 486] on input "checkbox" at bounding box center [632, 483] width 17 height 17
click at [906, 581] on span "Save" at bounding box center [897, 582] width 28 height 13
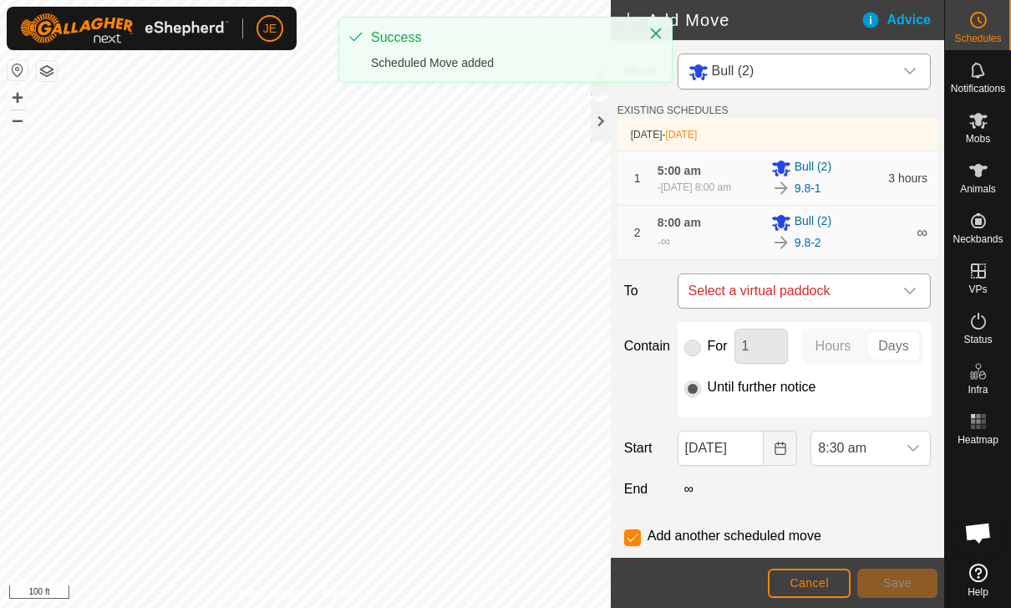
click at [872, 298] on span "Select a virtual paddock" at bounding box center [787, 290] width 211 height 33
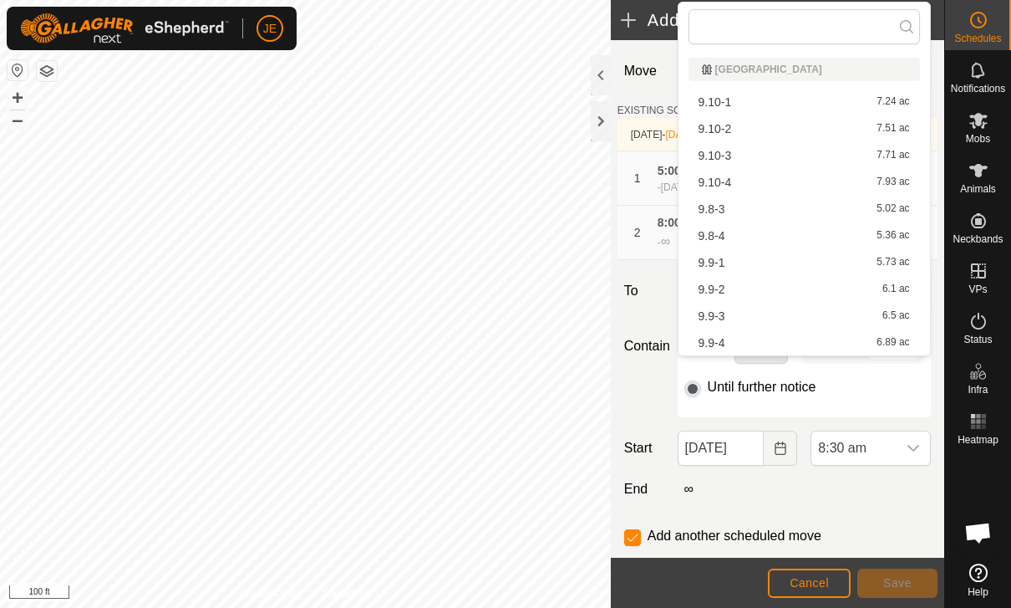
click at [751, 209] on div "9.8-3 5.02 ac" at bounding box center [804, 209] width 211 height 12
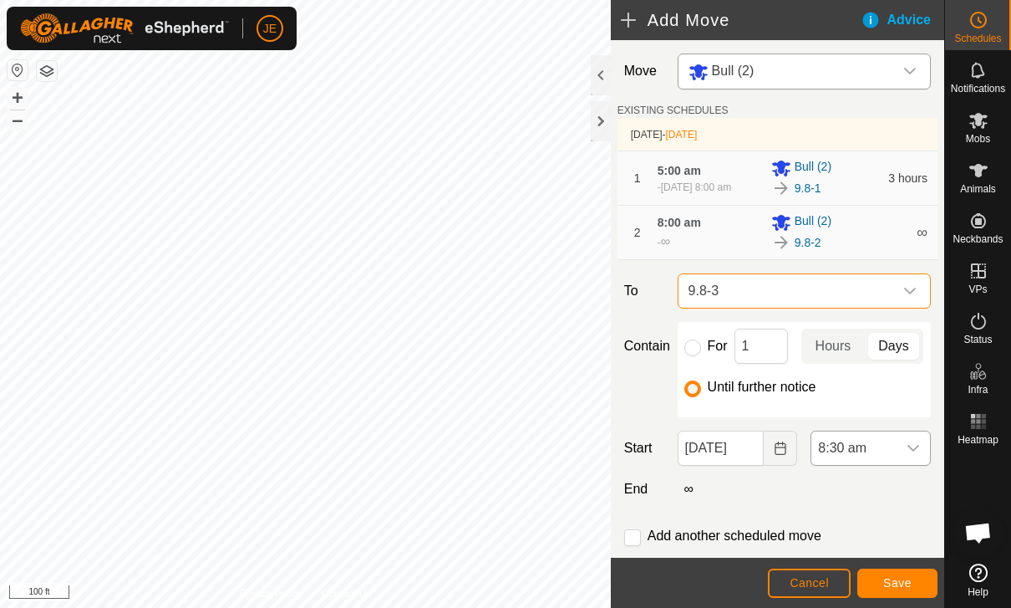
click at [893, 455] on span "8:30 am" at bounding box center [853, 447] width 85 height 33
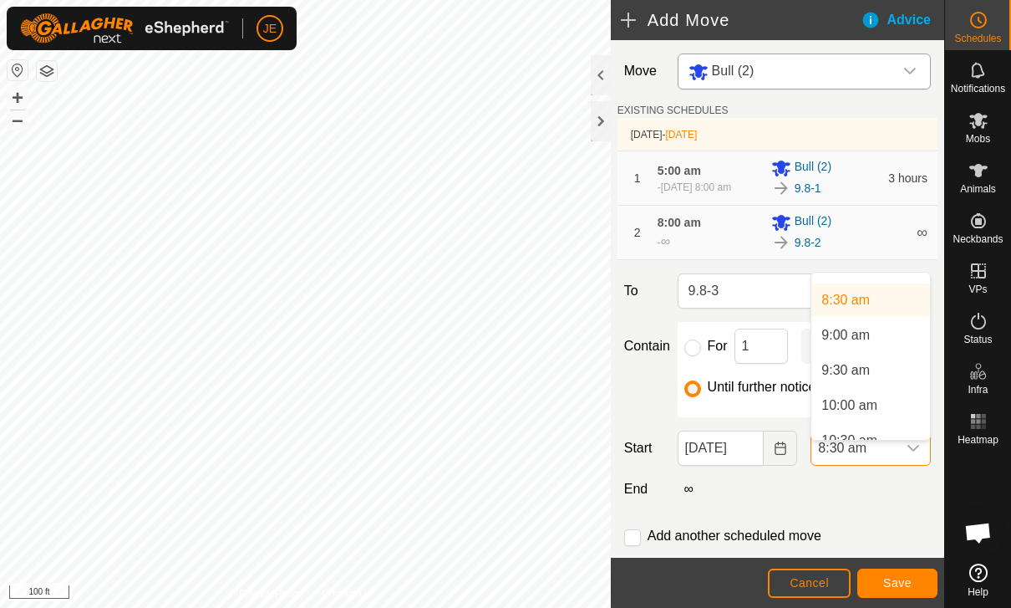
scroll to position [585, 0]
click at [880, 411] on li "10:00 am" at bounding box center [870, 405] width 119 height 33
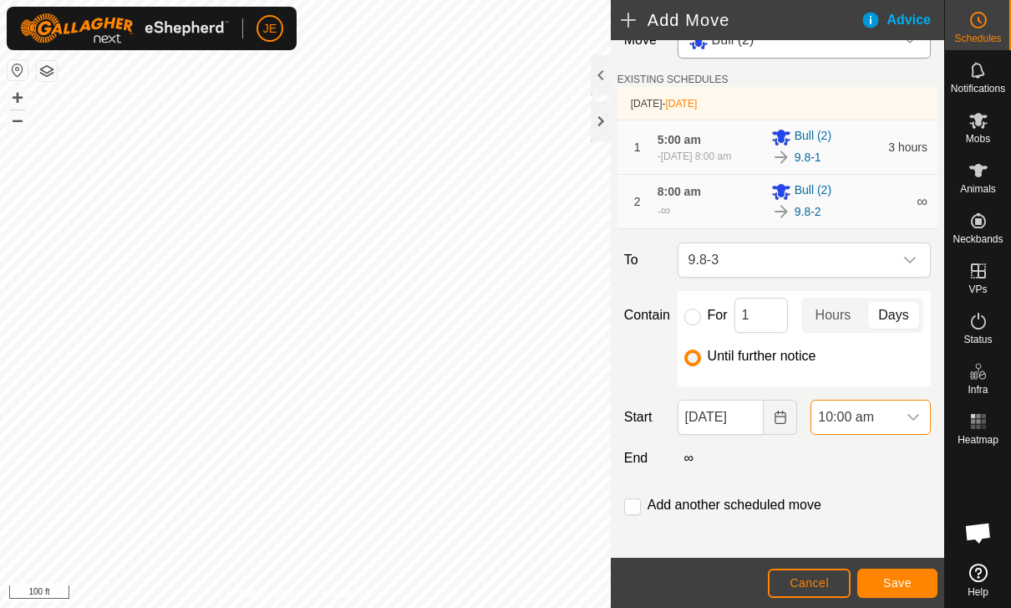
scroll to position [43, 0]
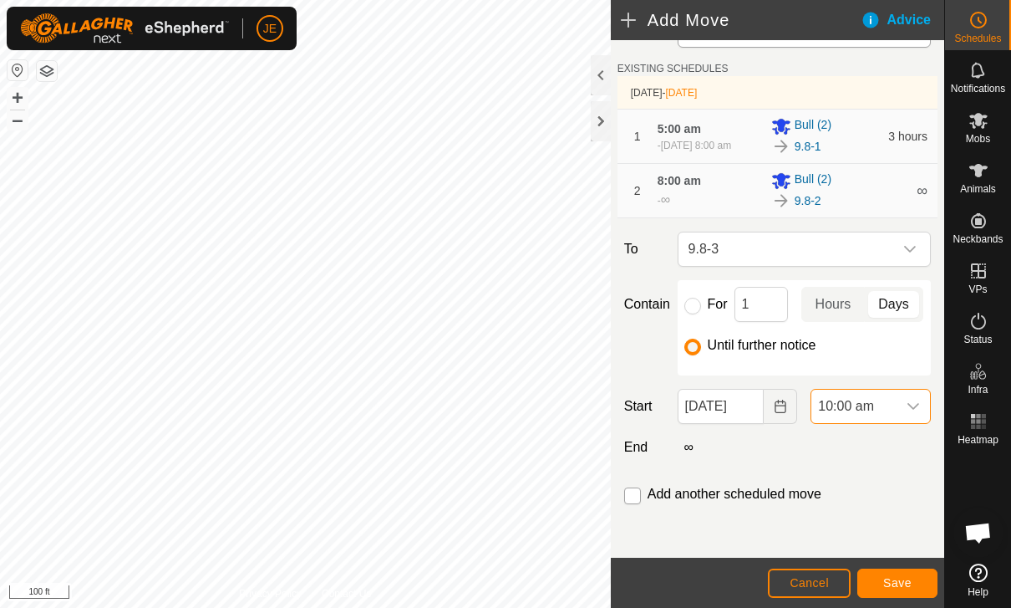
click at [640, 502] on input "checkbox" at bounding box center [632, 495] width 17 height 17
click at [904, 585] on span "Save" at bounding box center [897, 582] width 28 height 13
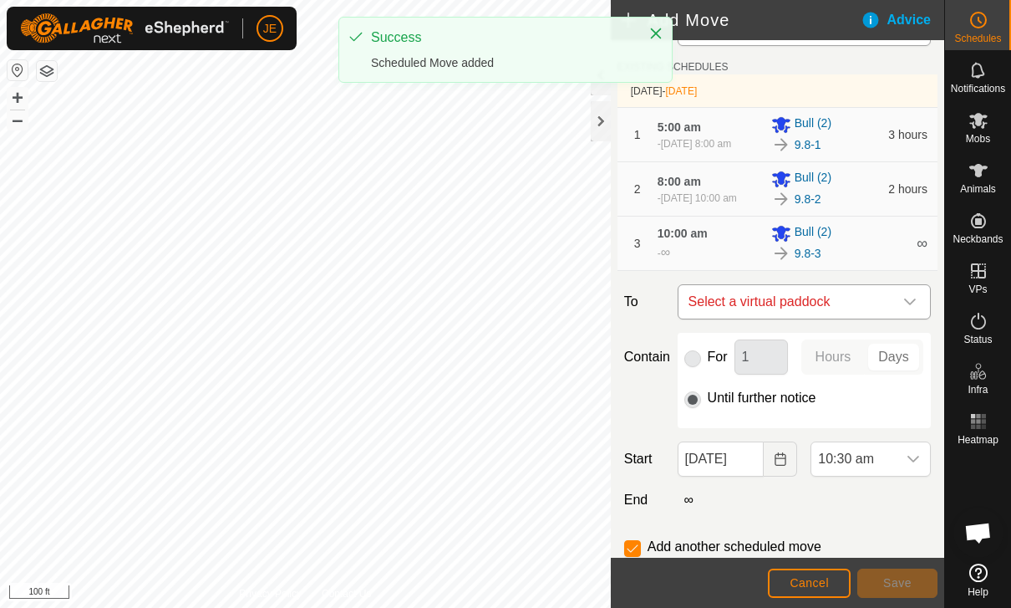
click at [862, 318] on span "Select a virtual paddock" at bounding box center [787, 301] width 211 height 33
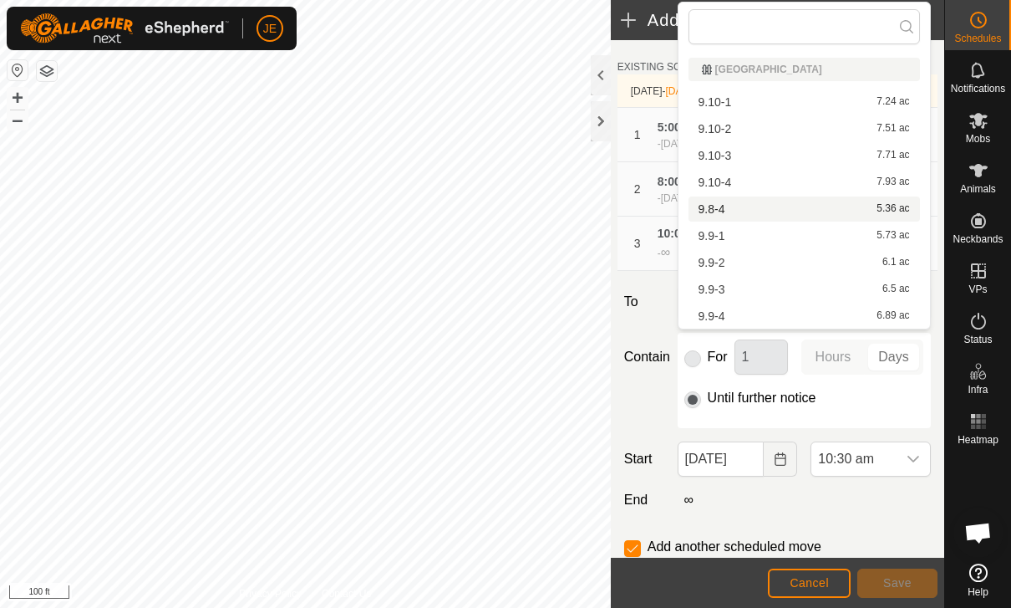
click at [747, 203] on div "9.8-4 5.36 ac" at bounding box center [804, 209] width 211 height 12
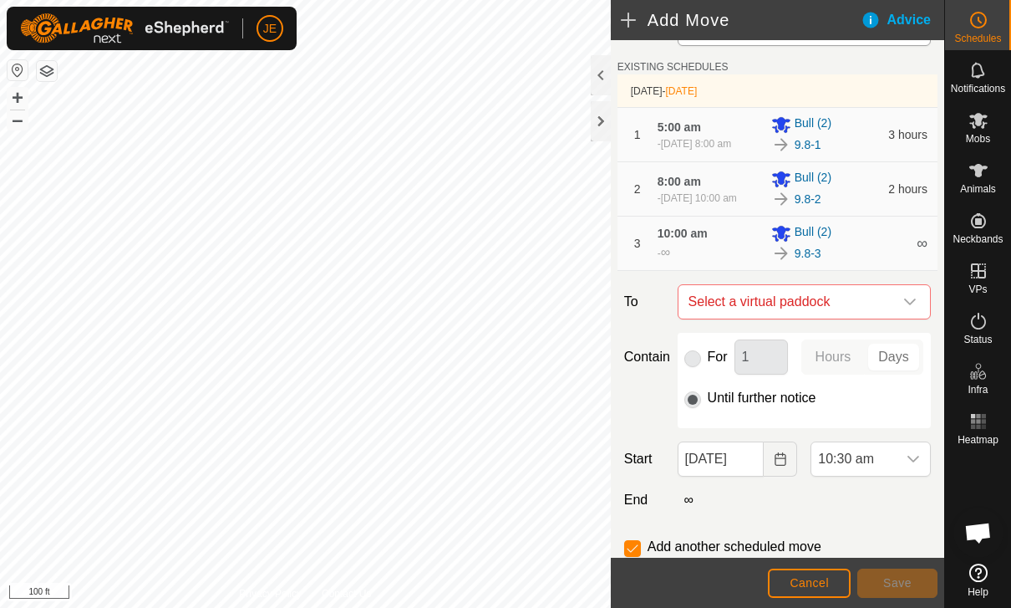
checkbox input "false"
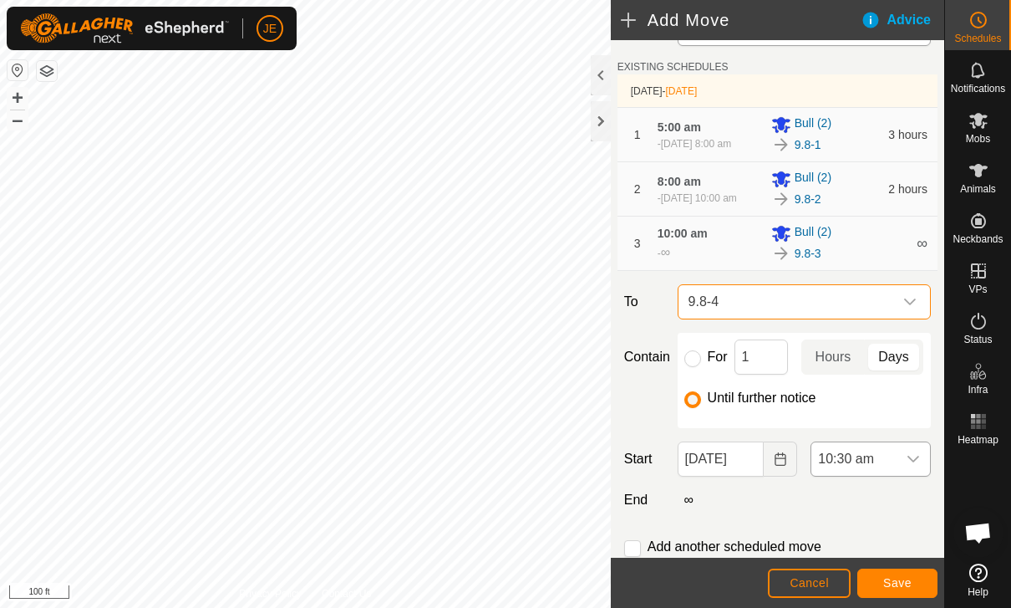
click at [890, 476] on span "10:30 am" at bounding box center [853, 458] width 85 height 33
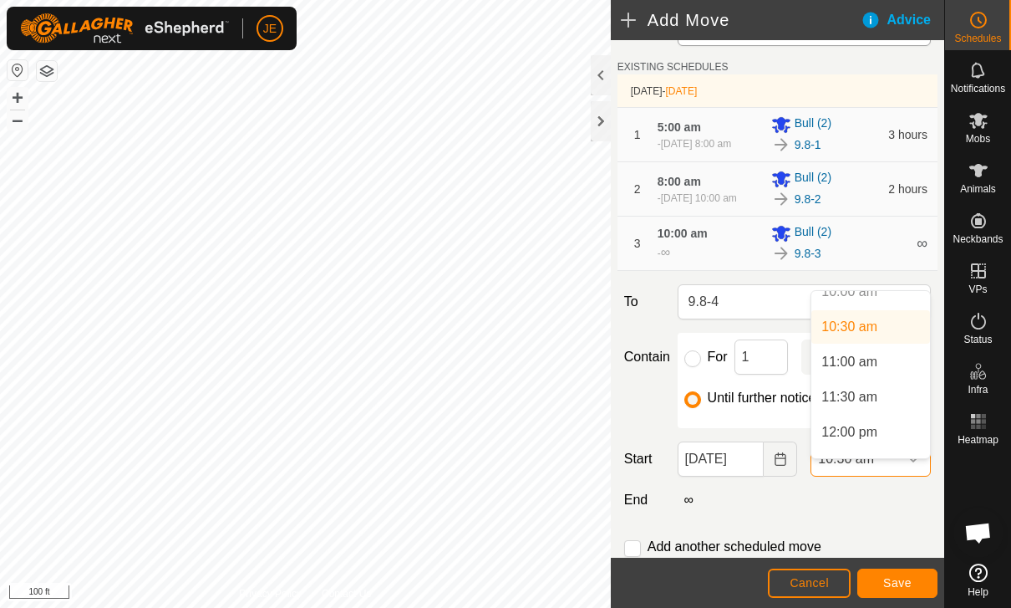
scroll to position [725, 0]
click at [868, 423] on span "12:00 pm" at bounding box center [850, 425] width 56 height 20
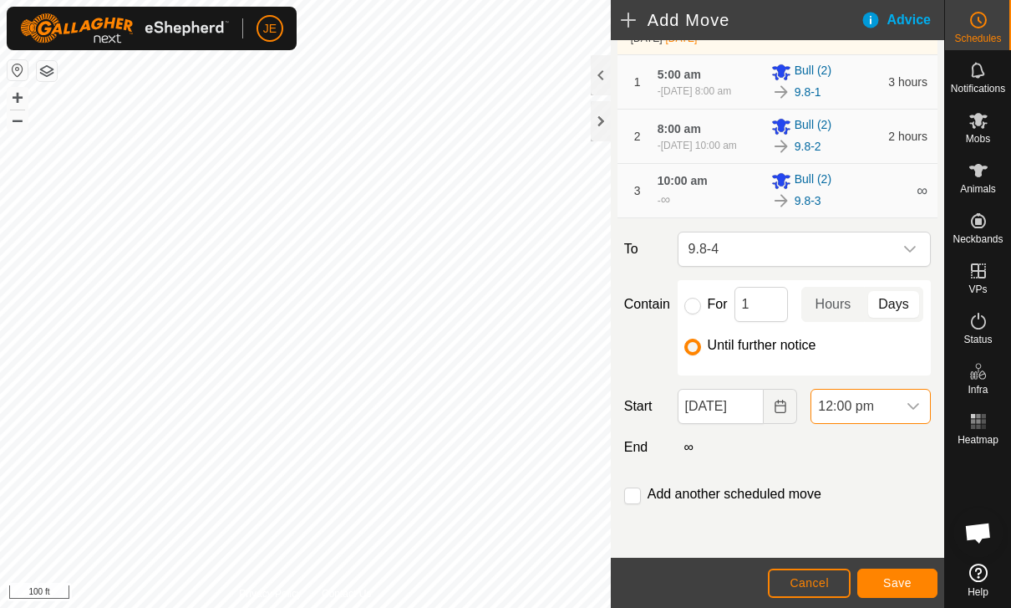
scroll to position [112, 0]
click at [906, 596] on button "Save" at bounding box center [897, 582] width 80 height 29
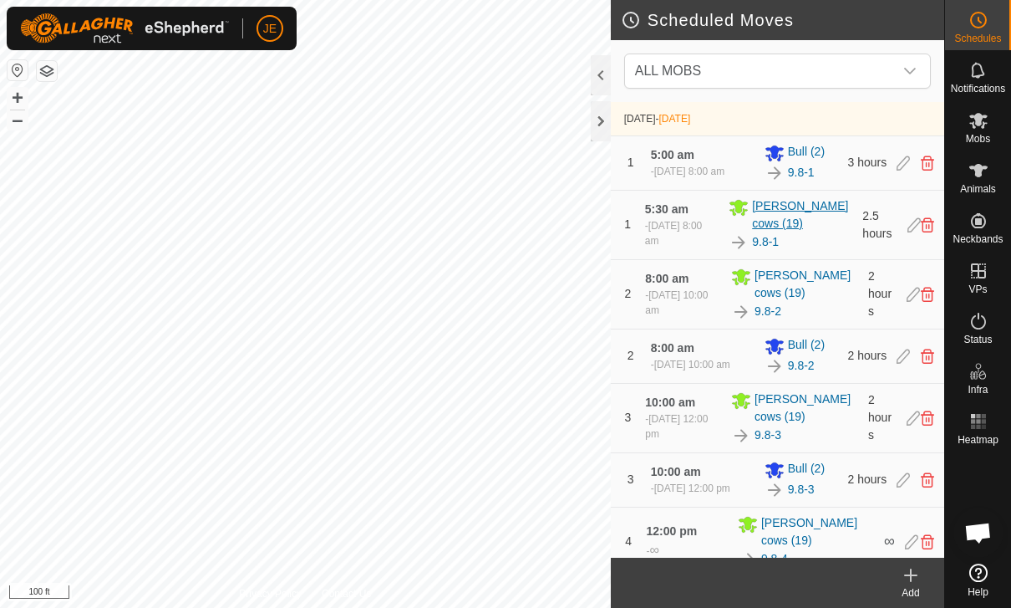
click at [837, 230] on span "[PERSON_NAME] cows (19)" at bounding box center [802, 214] width 100 height 35
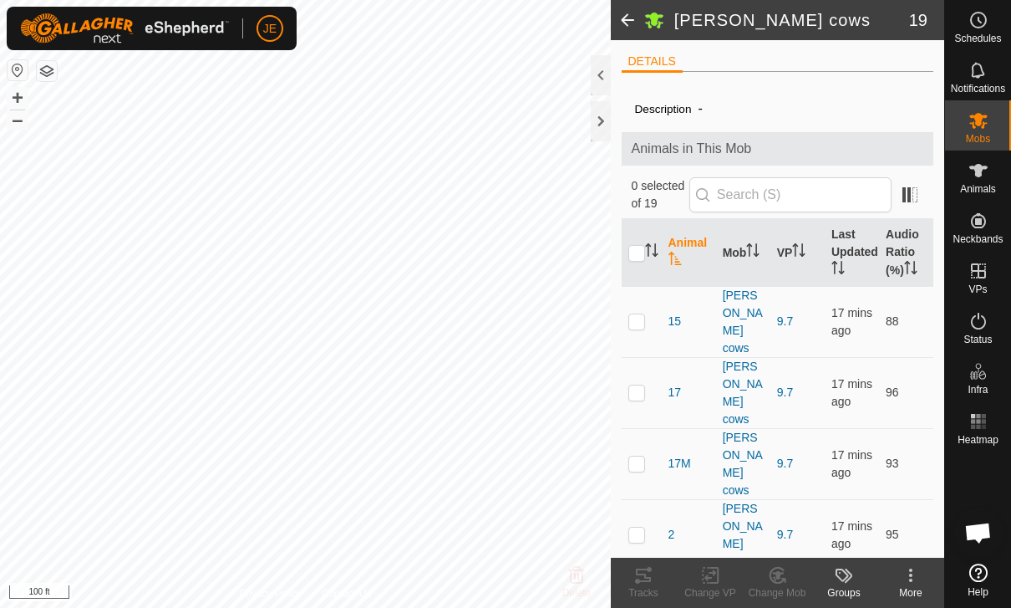
click at [638, 18] on span at bounding box center [627, 20] width 33 height 40
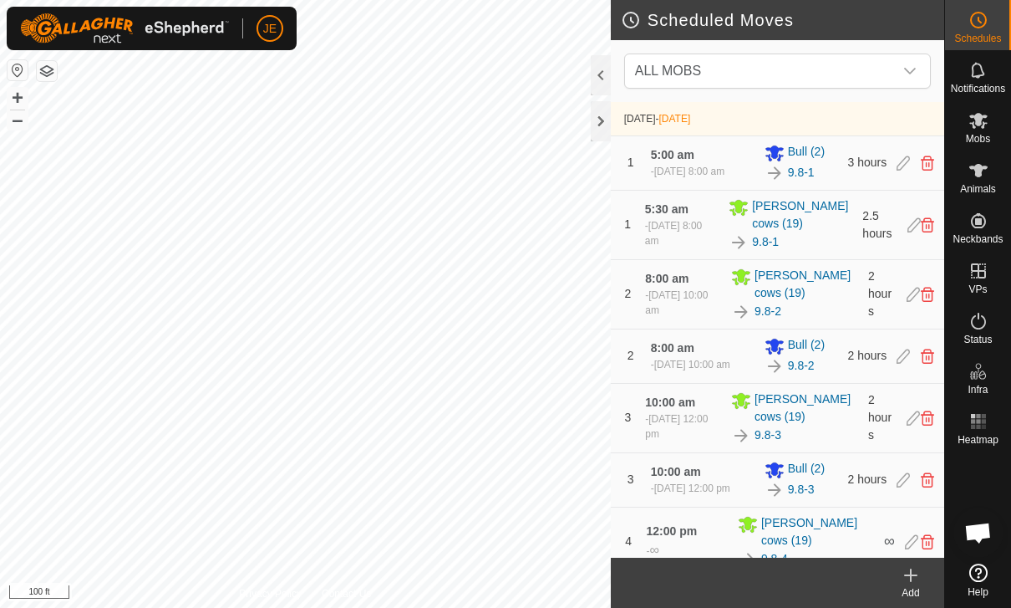
click at [871, 285] on div "2 hours" at bounding box center [882, 293] width 28 height 53
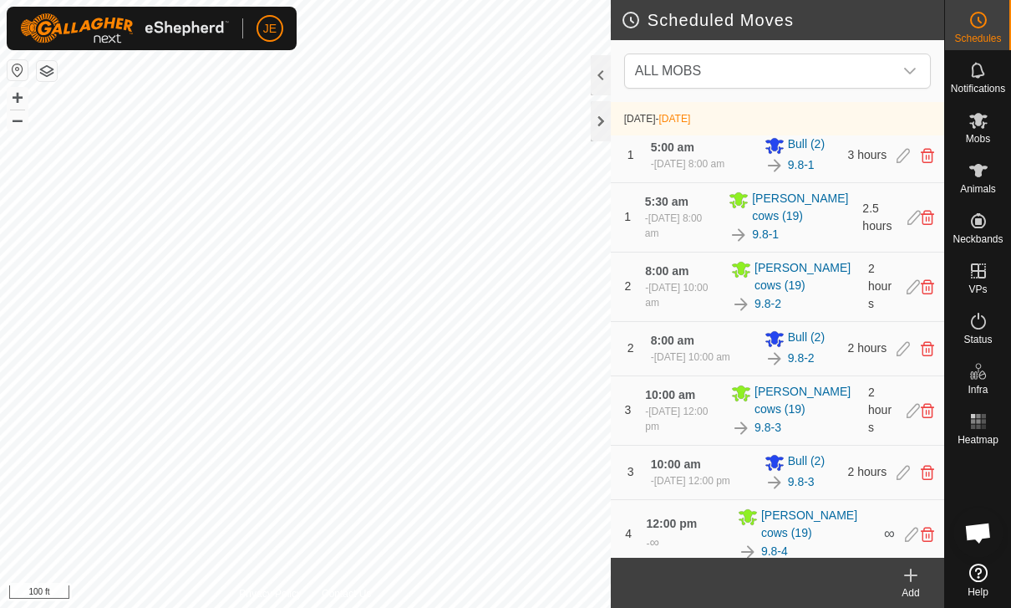
click at [899, 224] on div "1 5:30 am - [DATE] 8:00 am Tracys cows (19) 9.8-1 2.5 hours" at bounding box center [778, 217] width 320 height 69
click at [908, 222] on icon at bounding box center [914, 217] width 13 height 15
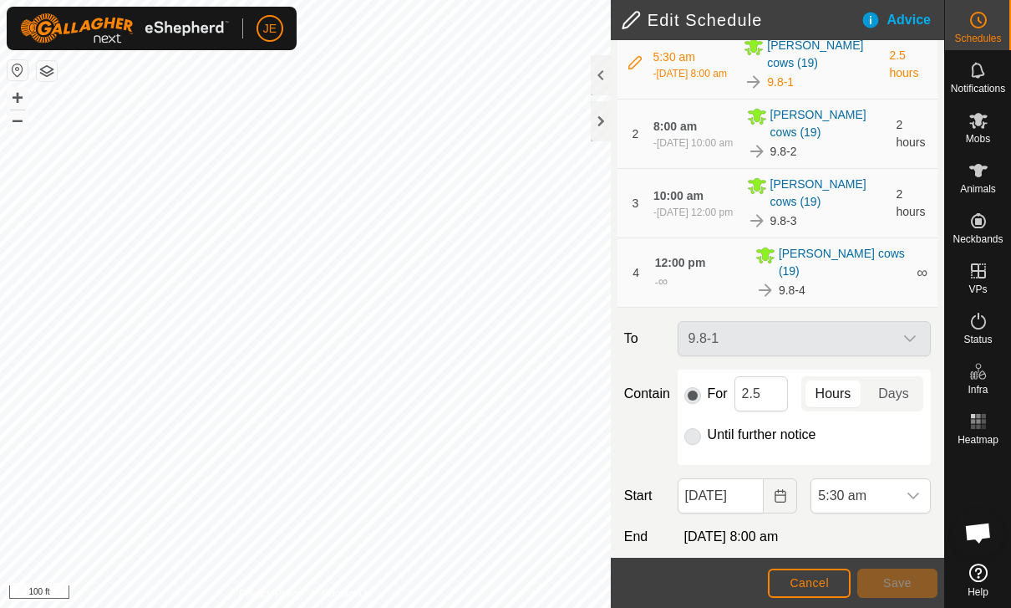
scroll to position [120, 0]
click at [893, 481] on span "5:30 am" at bounding box center [853, 496] width 85 height 33
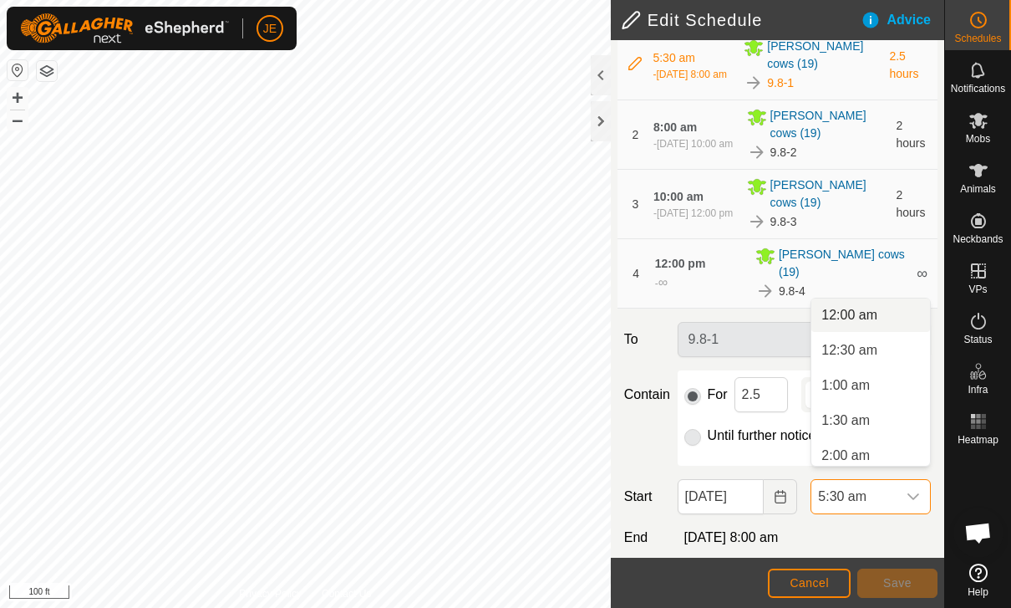
scroll to position [252, 0]
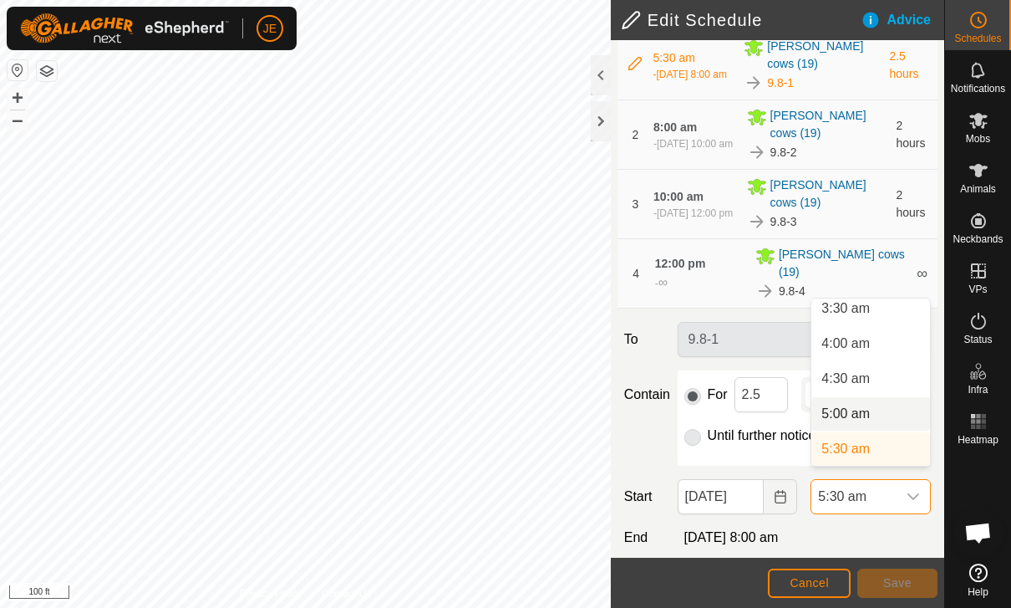
click at [871, 418] on li "5:00 am" at bounding box center [870, 413] width 119 height 33
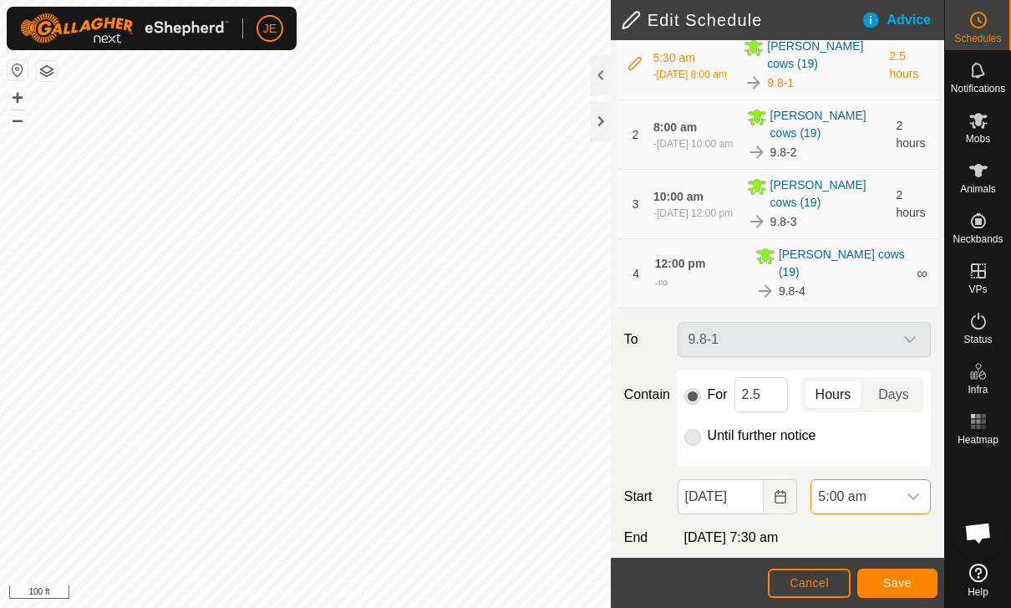
click at [911, 588] on span "Save" at bounding box center [897, 582] width 28 height 13
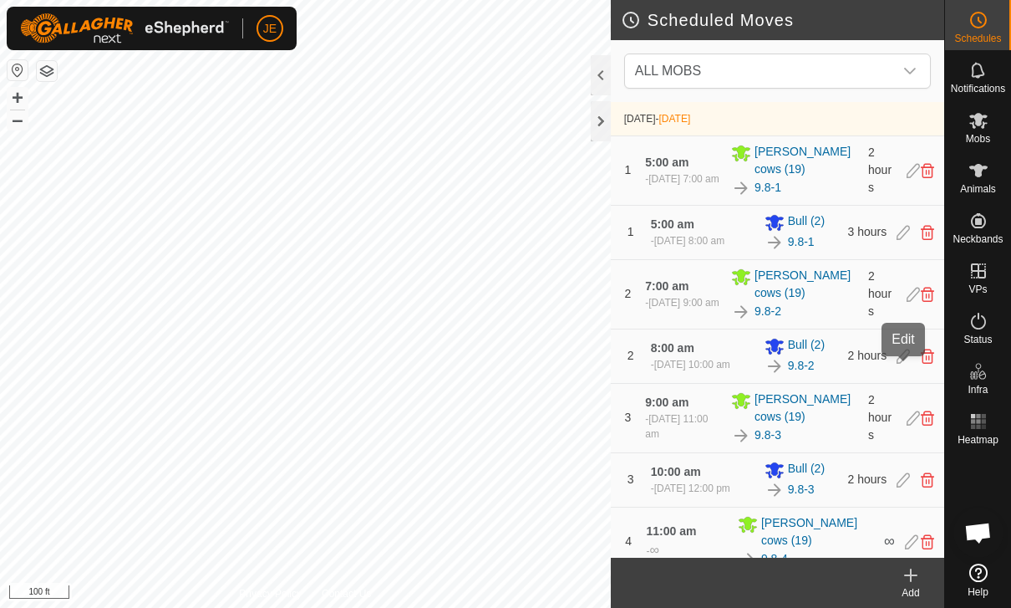
click at [903, 364] on icon at bounding box center [903, 355] width 13 height 15
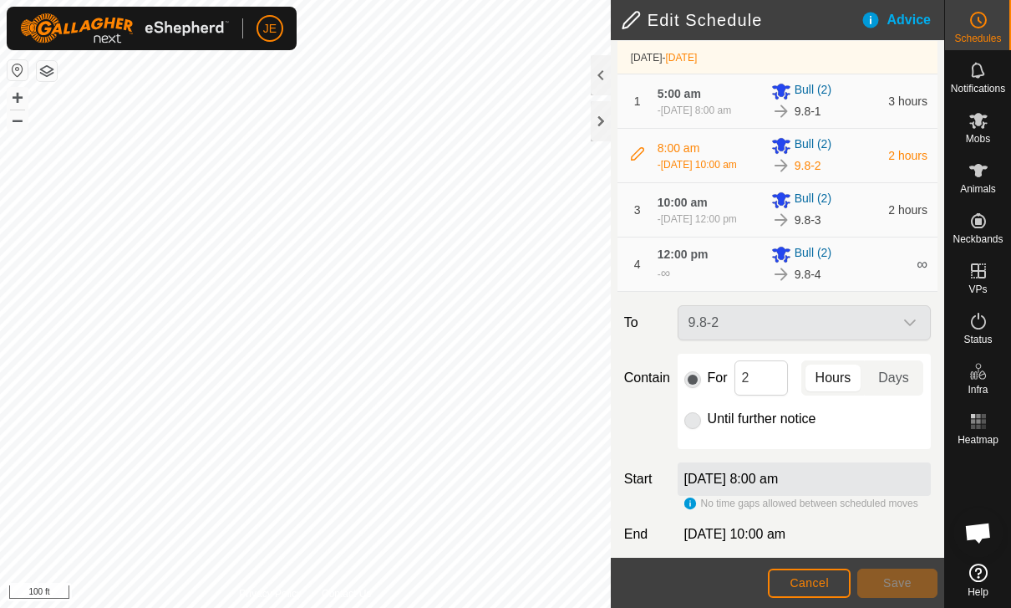
scroll to position [91, 0]
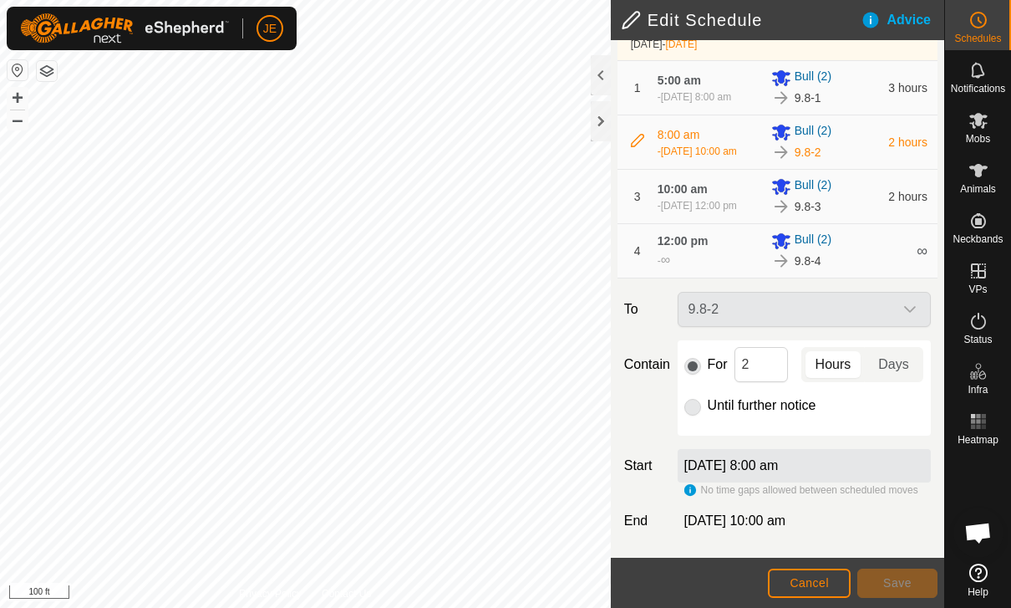
click at [861, 482] on div "[DATE] 8:00 am" at bounding box center [804, 465] width 253 height 33
click at [779, 464] on label "[DATE] 8:00 am" at bounding box center [731, 465] width 94 height 14
click at [838, 529] on div "[DATE] 10:00 am" at bounding box center [804, 521] width 267 height 20
click at [829, 580] on button "Cancel" at bounding box center [809, 582] width 83 height 29
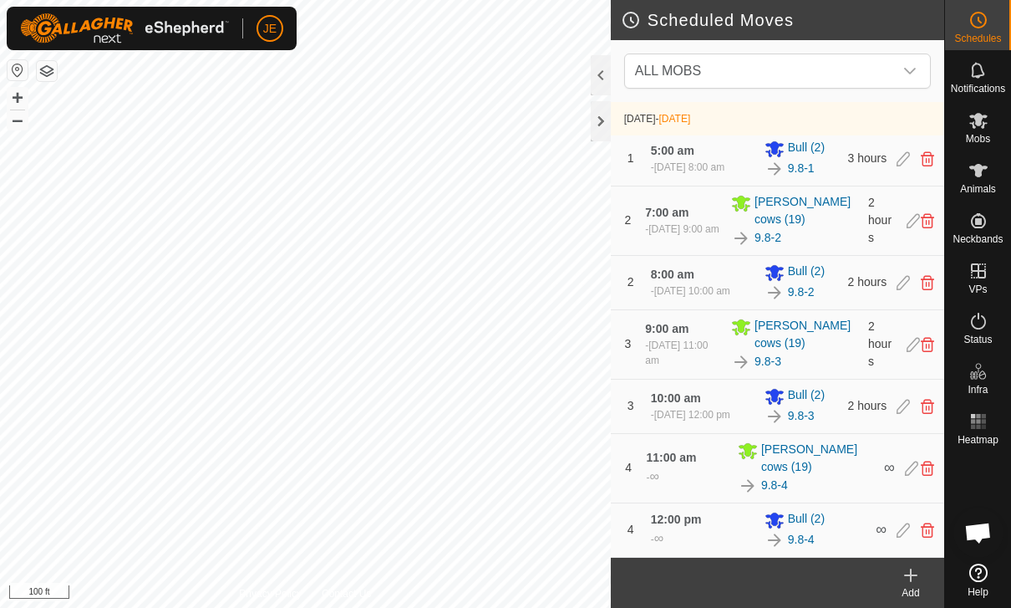
scroll to position [96, 0]
click at [910, 567] on icon at bounding box center [911, 575] width 20 height 20
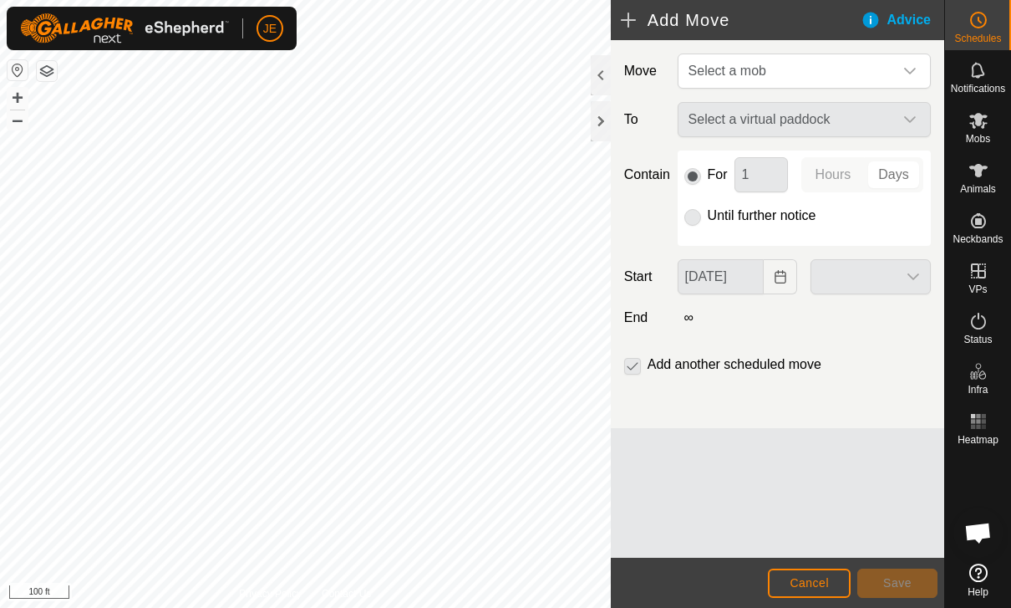
click at [898, 528] on div "Move Select a mob To Select a virtual paddock Contain For 1 Hours Days Until fu…" at bounding box center [777, 298] width 333 height 517
click at [808, 587] on span "Cancel" at bounding box center [809, 582] width 39 height 13
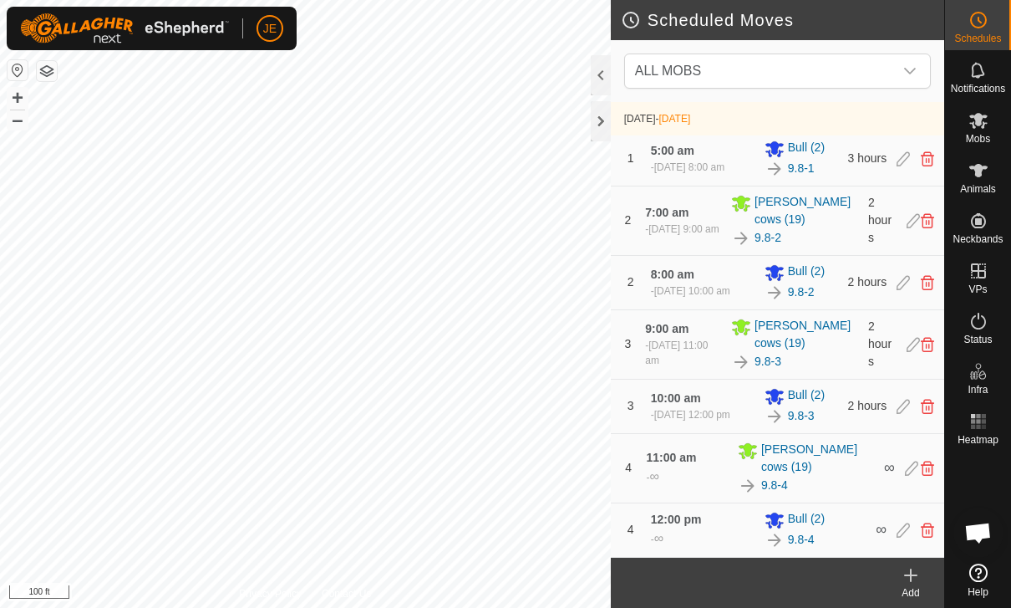
scroll to position [96, 0]
click at [903, 528] on icon at bounding box center [903, 529] width 13 height 15
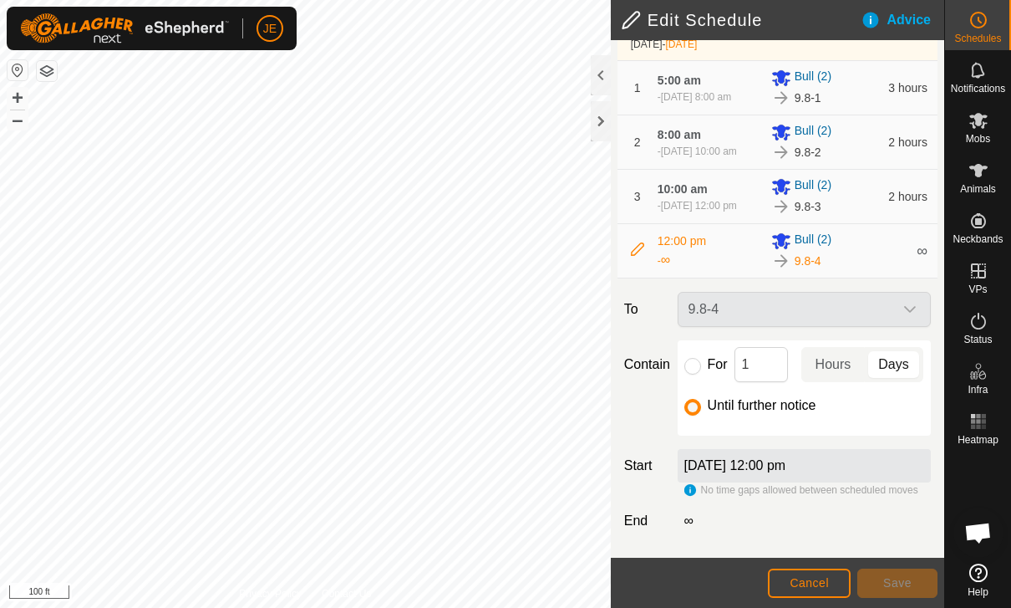
scroll to position [114, 0]
click at [873, 474] on div "[DATE] 12:00 pm" at bounding box center [804, 465] width 253 height 33
click at [869, 496] on span "No time gaps allowed between scheduled moves" at bounding box center [809, 490] width 217 height 12
click at [834, 577] on button "Cancel" at bounding box center [809, 582] width 83 height 29
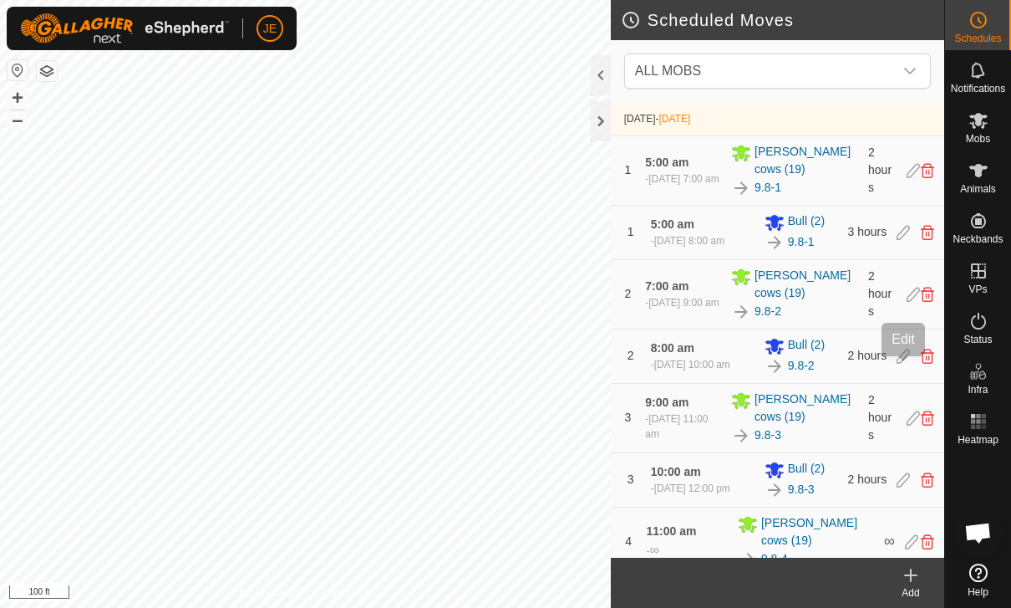
click at [899, 364] on icon at bounding box center [903, 355] width 13 height 15
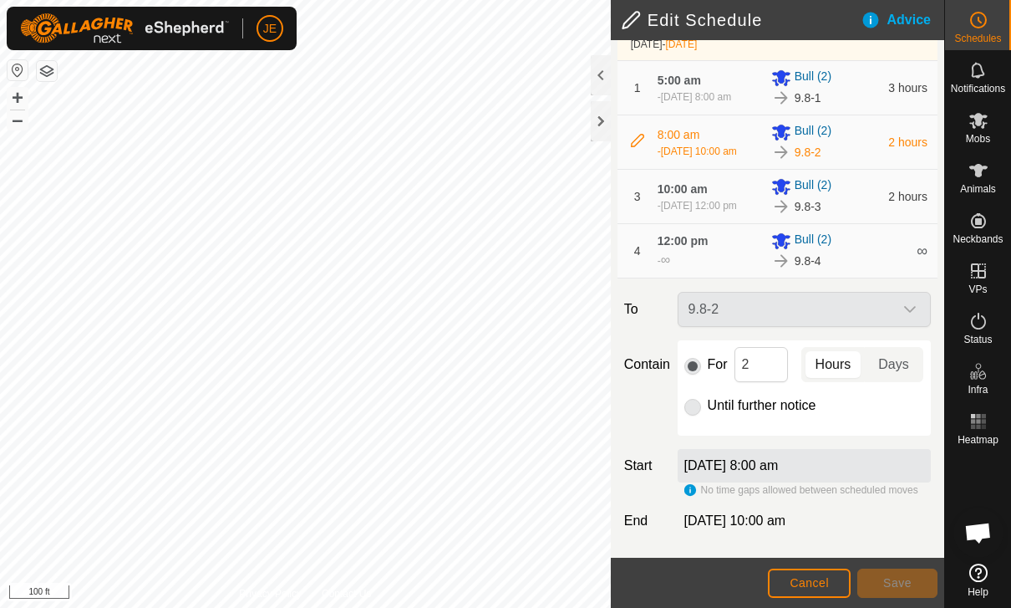
scroll to position [114, 0]
click at [767, 467] on label "[DATE] 8:00 am" at bounding box center [731, 465] width 94 height 14
click at [687, 465] on label "[DATE] 8:00 am" at bounding box center [731, 465] width 94 height 14
click at [879, 475] on div "[DATE] 8:00 am" at bounding box center [804, 465] width 253 height 33
click at [861, 451] on div "[DATE] 8:00 am" at bounding box center [804, 465] width 253 height 33
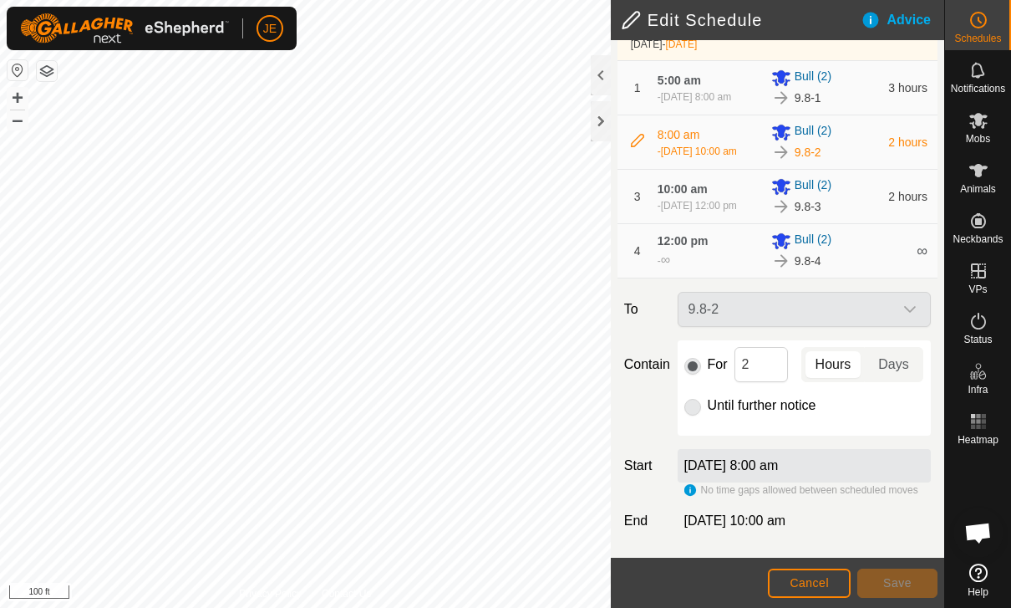
click at [678, 409] on div "For 2 Hours Days Until further notice" at bounding box center [804, 387] width 253 height 95
click at [695, 416] on div "For 2 Hours Days Until further notice" at bounding box center [804, 387] width 253 height 95
click at [851, 424] on div "For 2 Hours Days Until further notice" at bounding box center [804, 387] width 253 height 95
click at [767, 367] on input "2" at bounding box center [761, 364] width 53 height 35
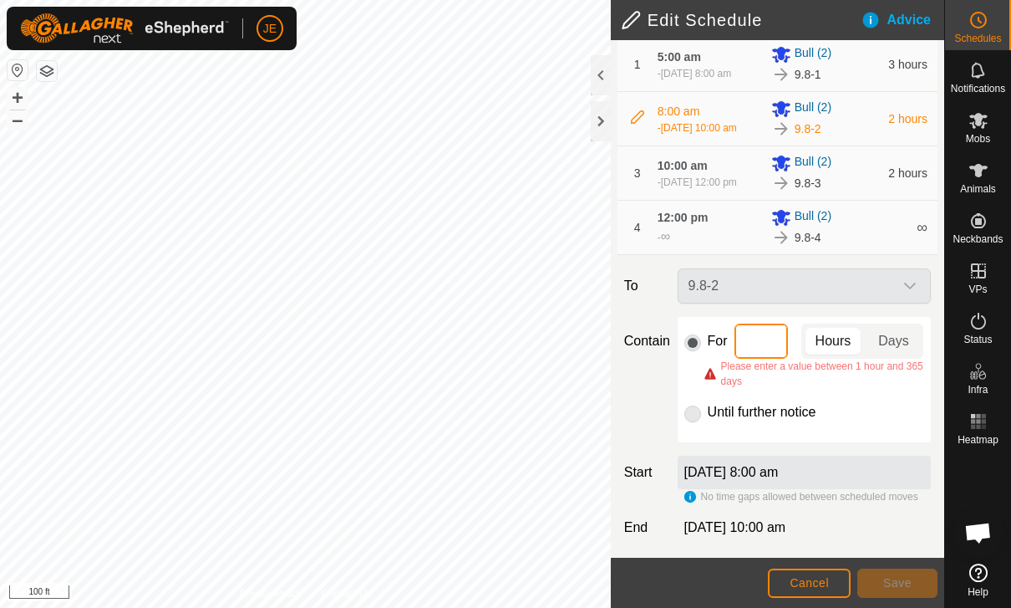
type input "3"
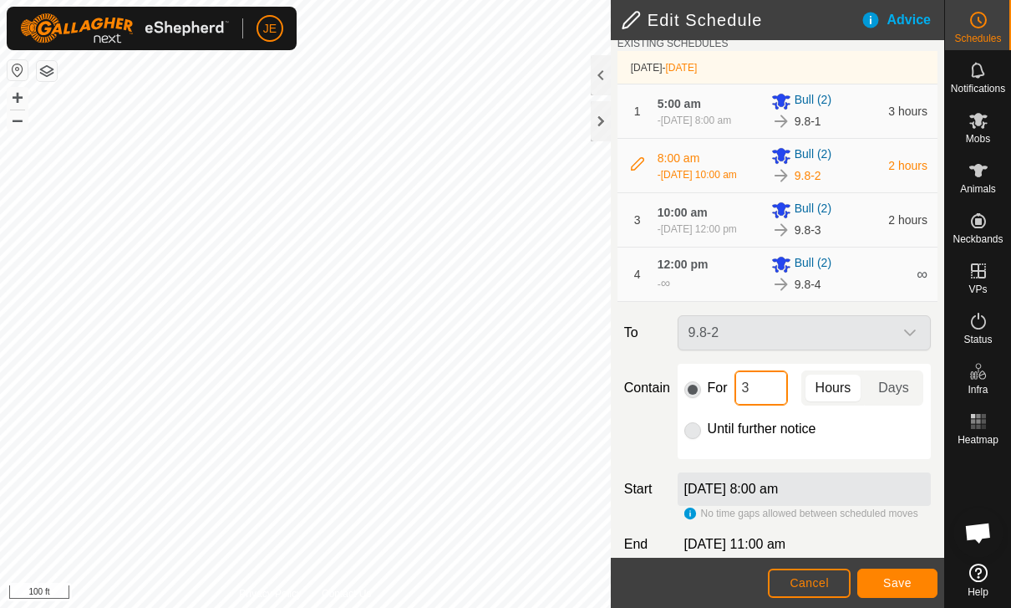
scroll to position [68, 0]
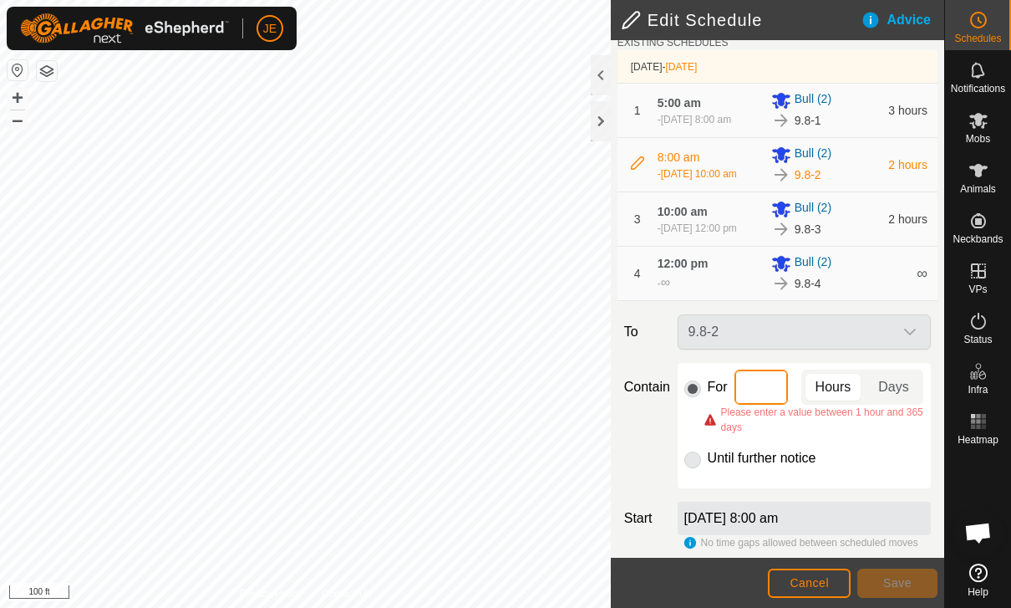
type input "2"
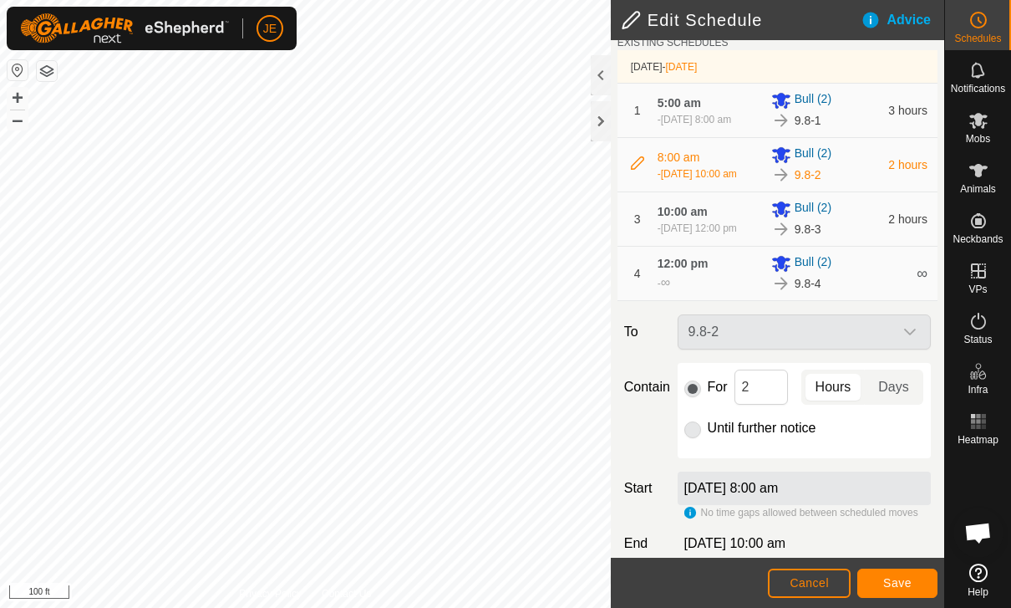
click at [861, 520] on div "No time gaps allowed between scheduled moves" at bounding box center [801, 512] width 234 height 15
click at [818, 579] on span "Cancel" at bounding box center [809, 582] width 39 height 13
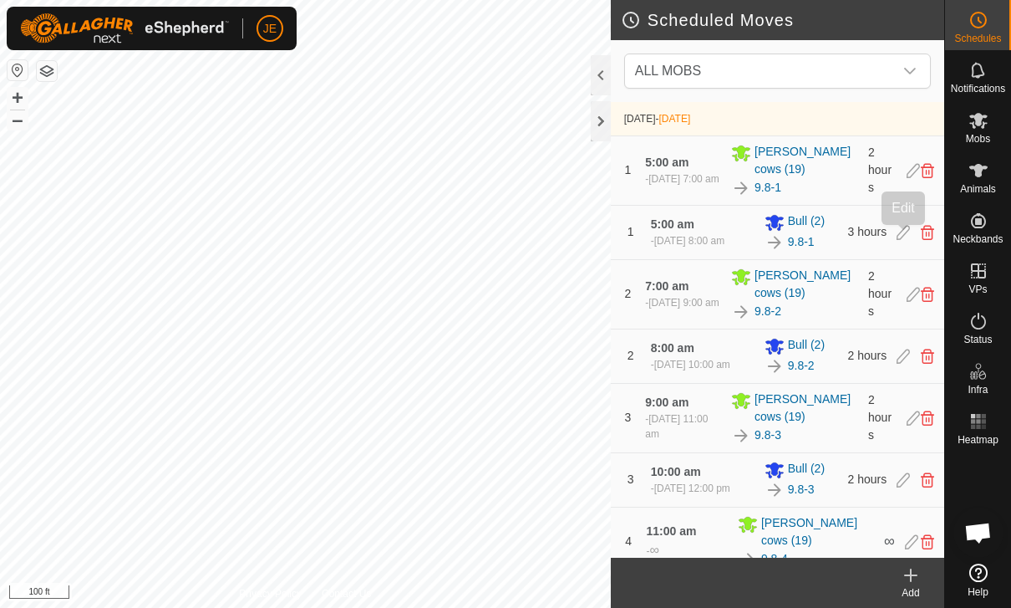
click at [898, 239] on icon at bounding box center [903, 232] width 13 height 15
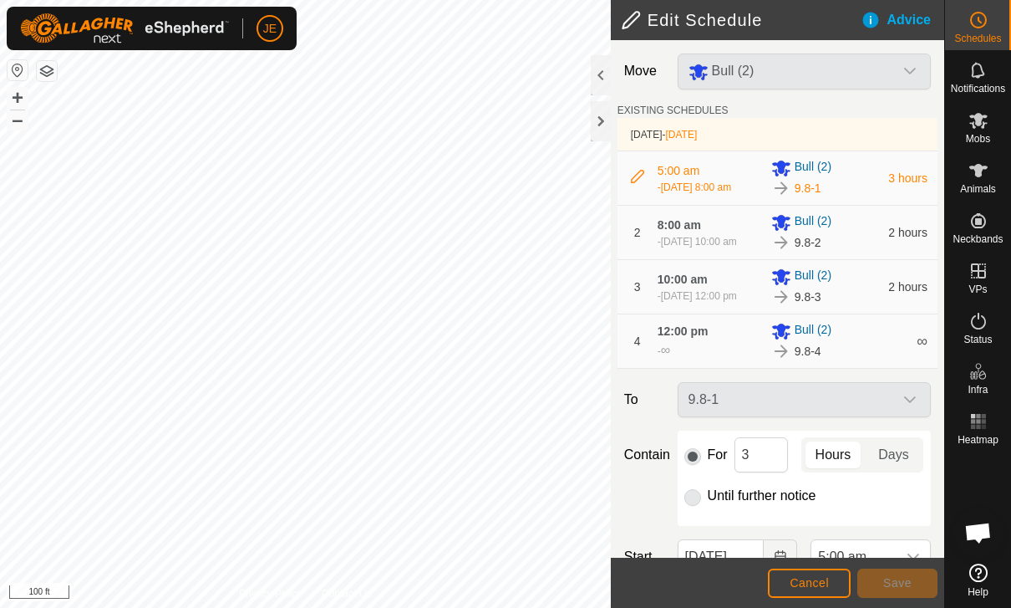
scroll to position [24, 0]
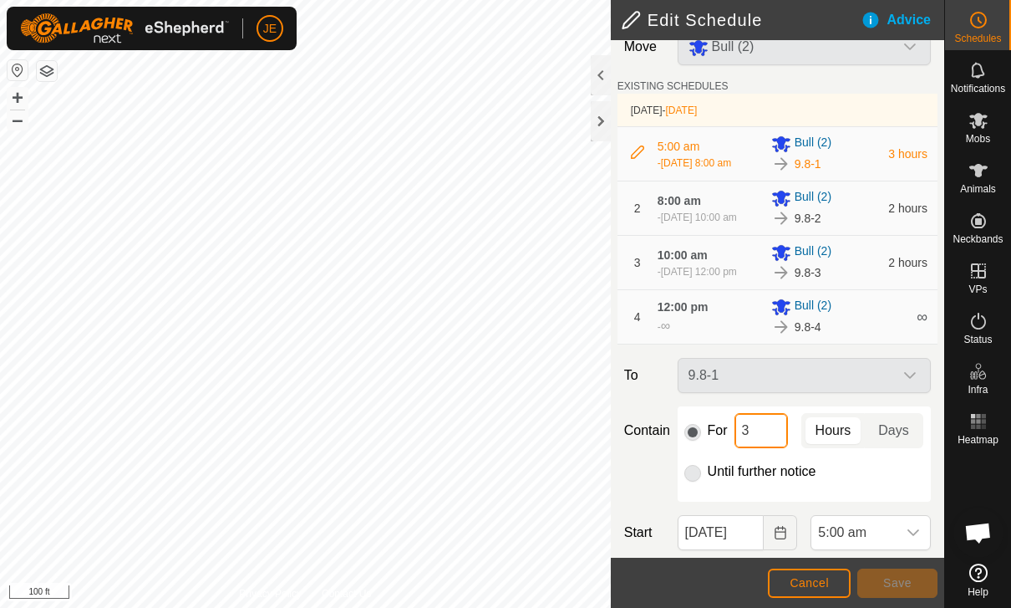
click at [757, 448] on input "3" at bounding box center [761, 430] width 53 height 35
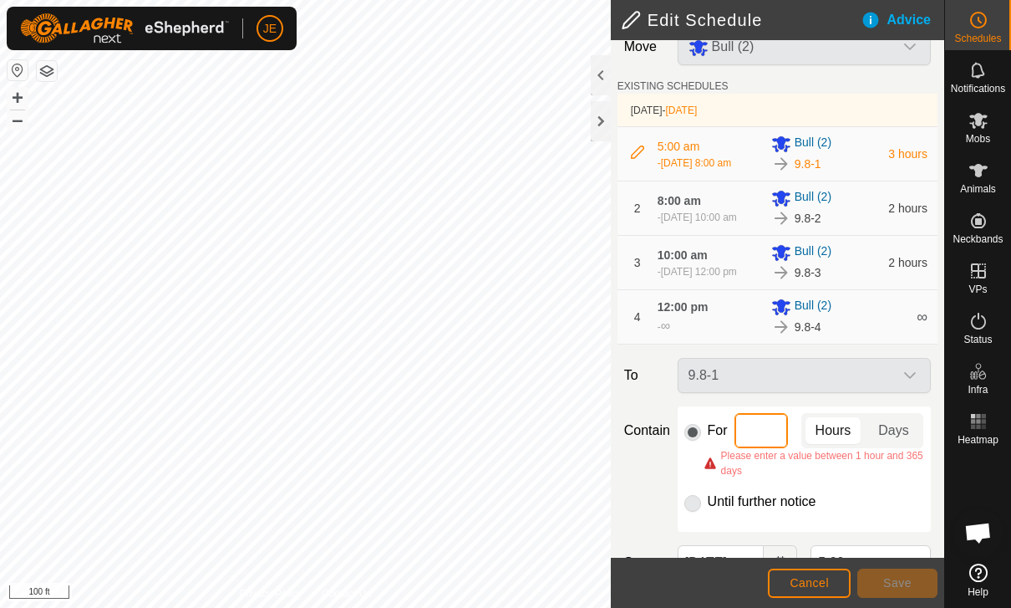
type input "2"
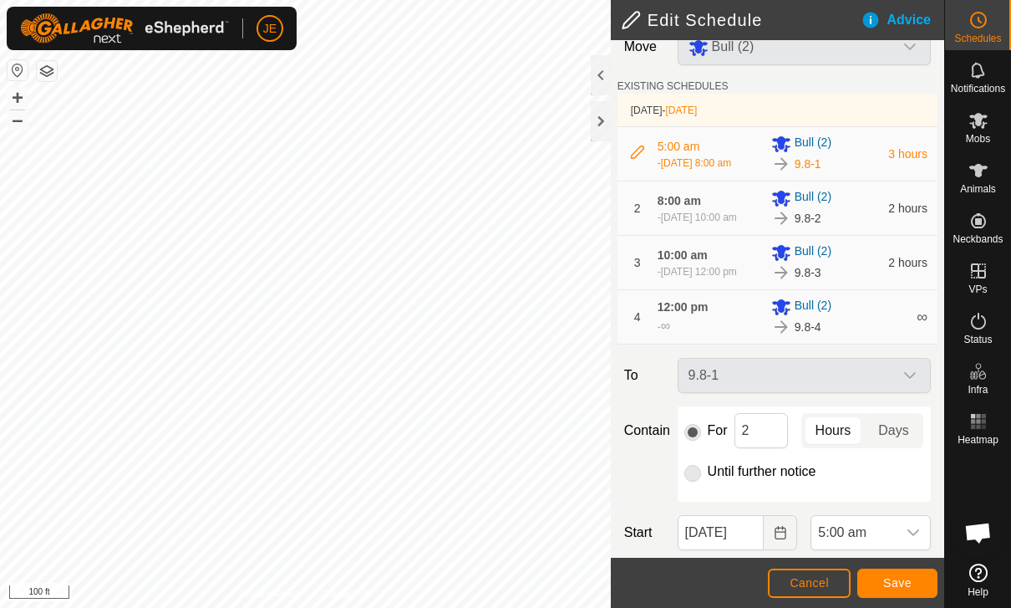
click at [899, 589] on span "Save" at bounding box center [897, 582] width 28 height 13
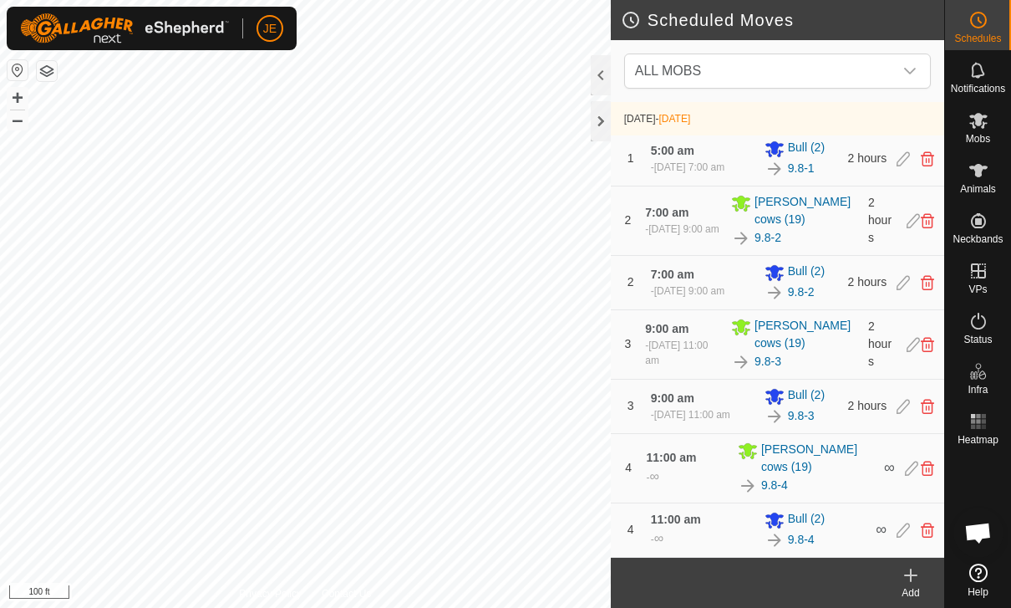
scroll to position [96, 0]
